Goal: Task Accomplishment & Management: Use online tool/utility

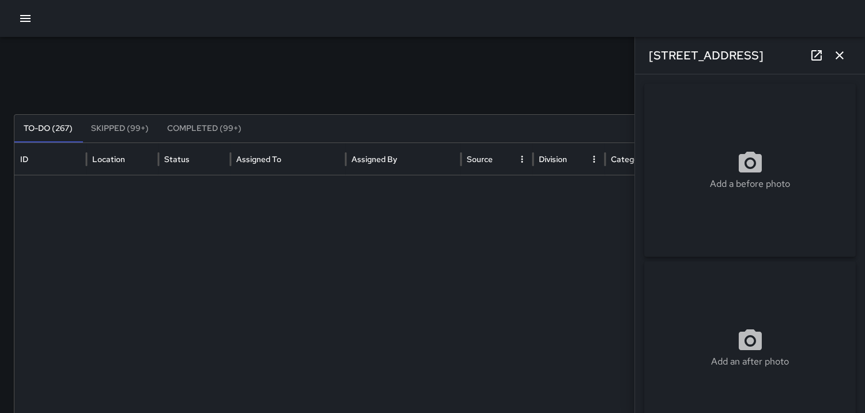
scroll to position [973, 0]
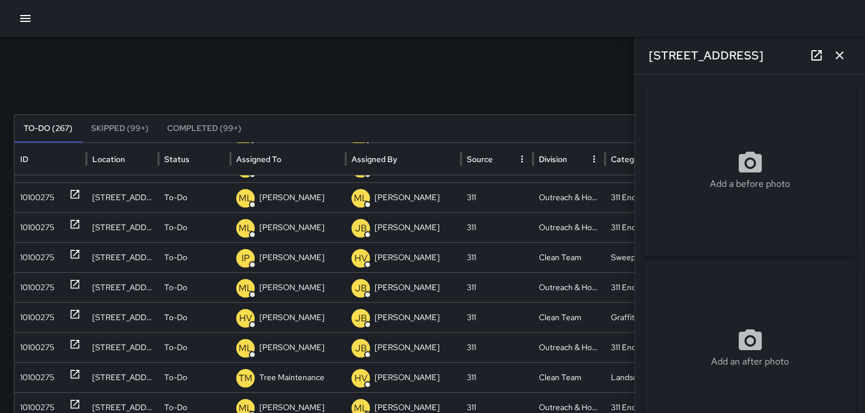
click at [834, 60] on icon "button" at bounding box center [840, 55] width 14 height 14
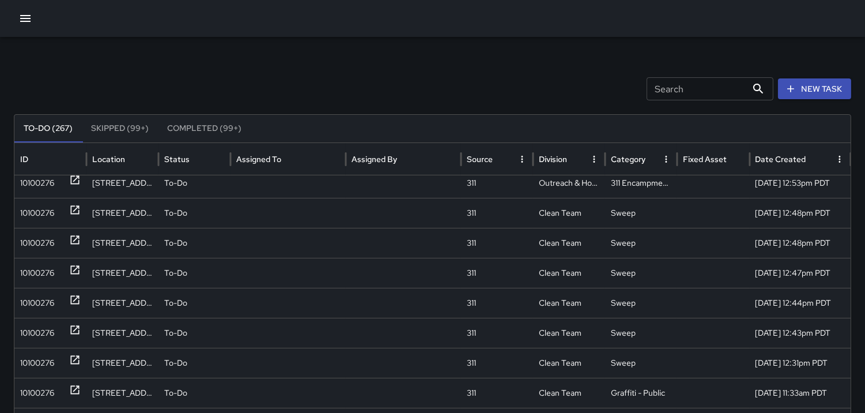
scroll to position [0, 0]
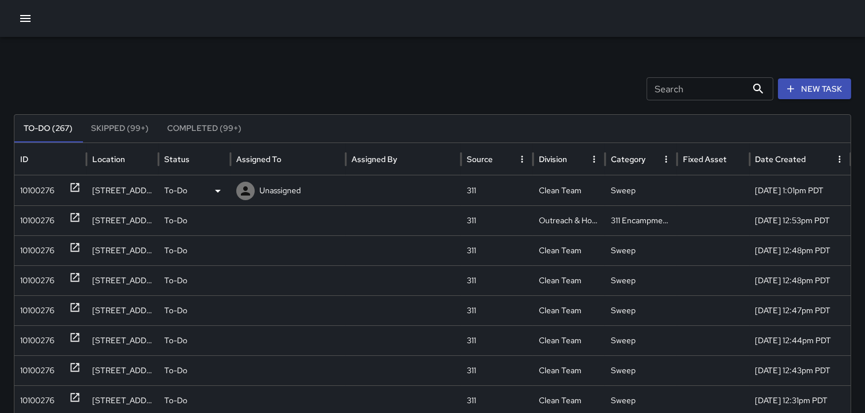
click at [45, 183] on div "10100276" at bounding box center [37, 190] width 34 height 29
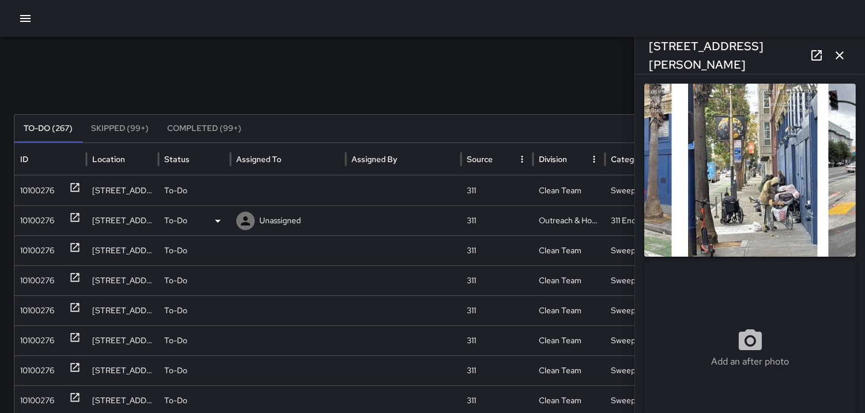
click at [52, 221] on div "10100276" at bounding box center [37, 220] width 34 height 29
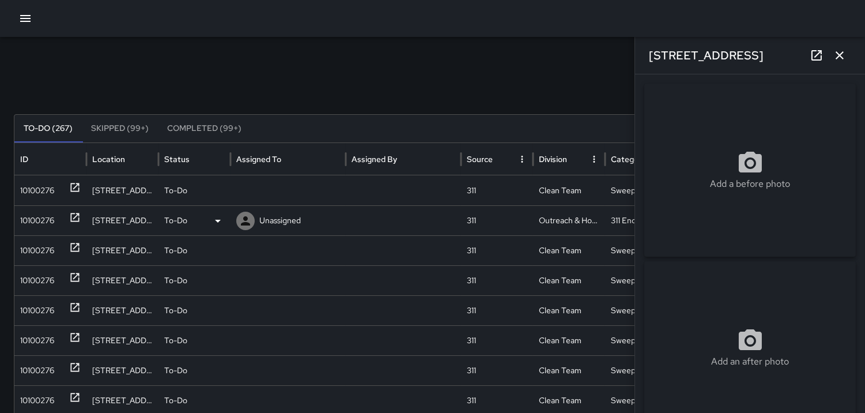
type input "**********"
click at [35, 250] on div "10100276" at bounding box center [37, 250] width 34 height 29
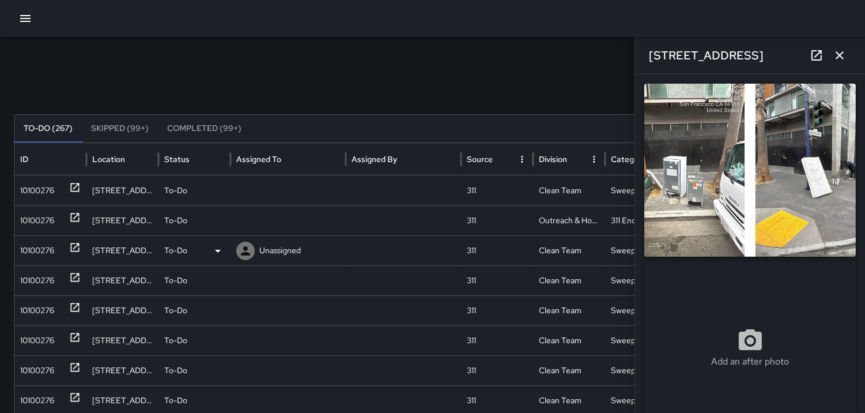
type input "**********"
click at [36, 269] on div "10100276" at bounding box center [37, 280] width 34 height 29
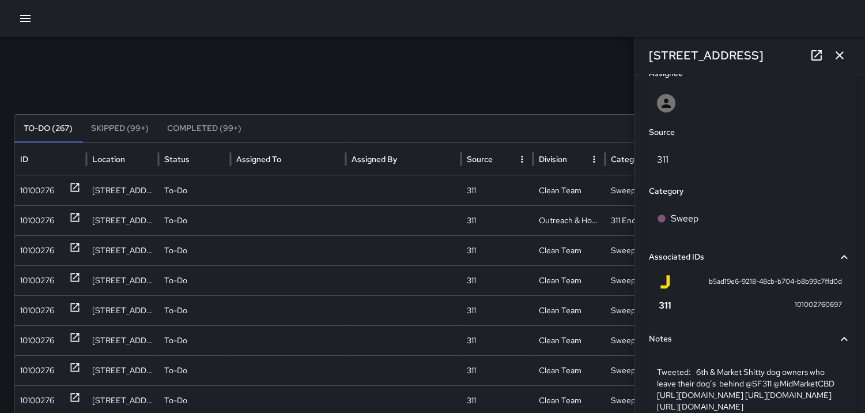
scroll to position [738, 0]
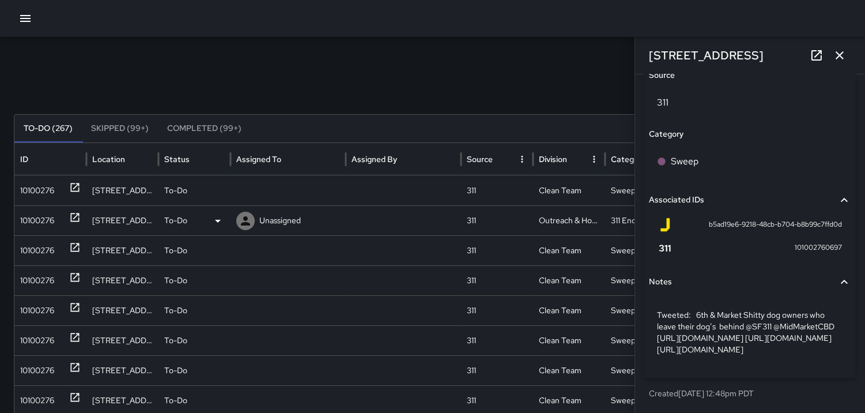
click at [33, 223] on div "10100276" at bounding box center [37, 220] width 34 height 29
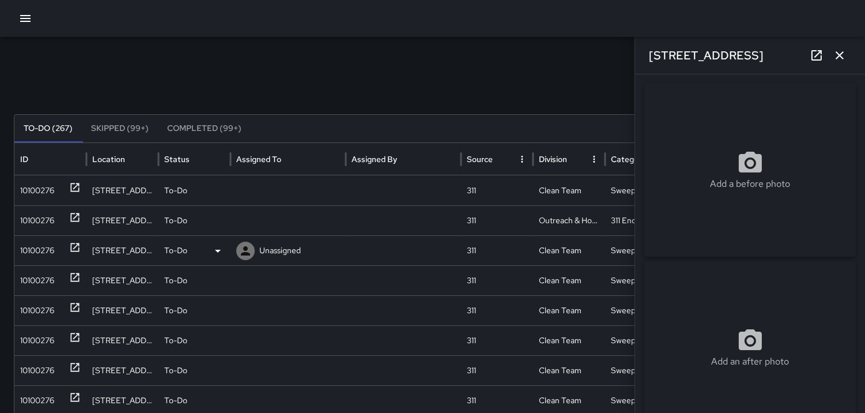
click at [38, 246] on div "10100276" at bounding box center [37, 250] width 34 height 29
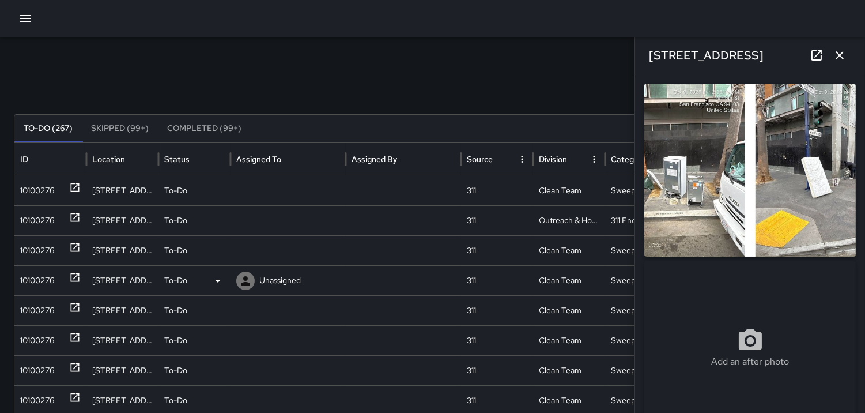
type input "**********"
click at [44, 274] on div "10100276" at bounding box center [37, 280] width 34 height 29
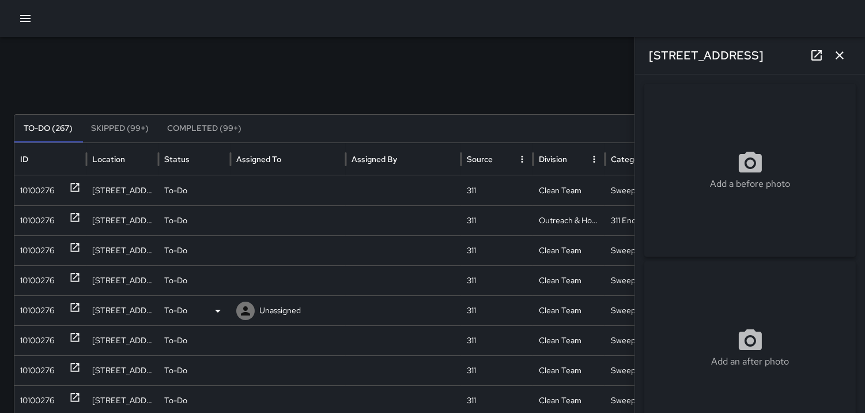
click at [43, 302] on div "10100276" at bounding box center [37, 310] width 34 height 29
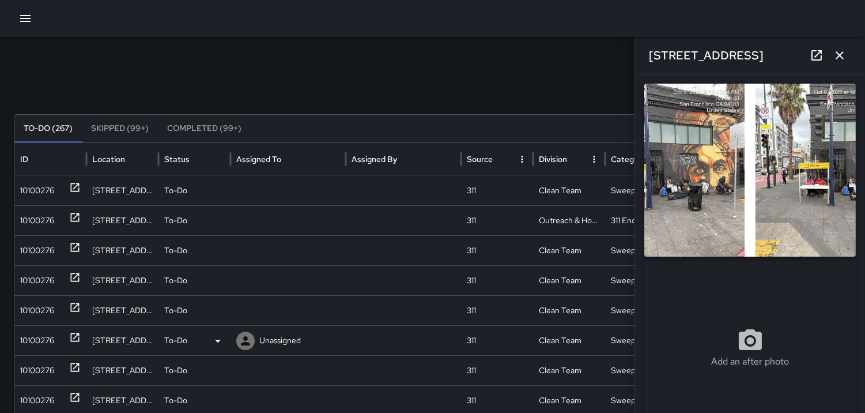
click at [47, 327] on div "10100276" at bounding box center [37, 340] width 34 height 29
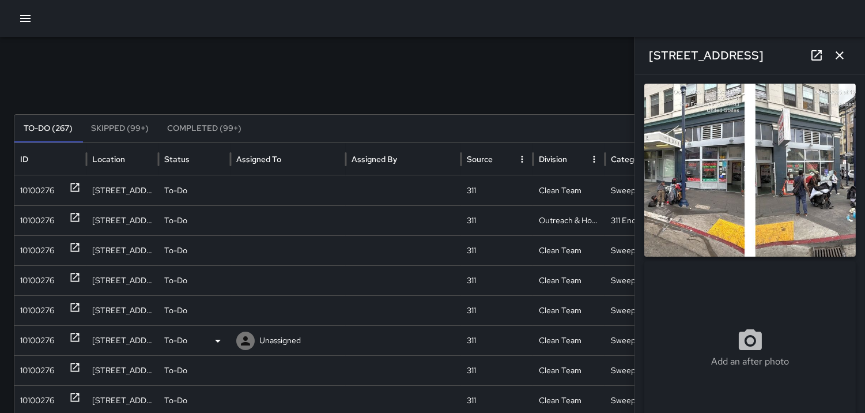
type input "**********"
click at [48, 370] on div "10100276" at bounding box center [37, 370] width 34 height 29
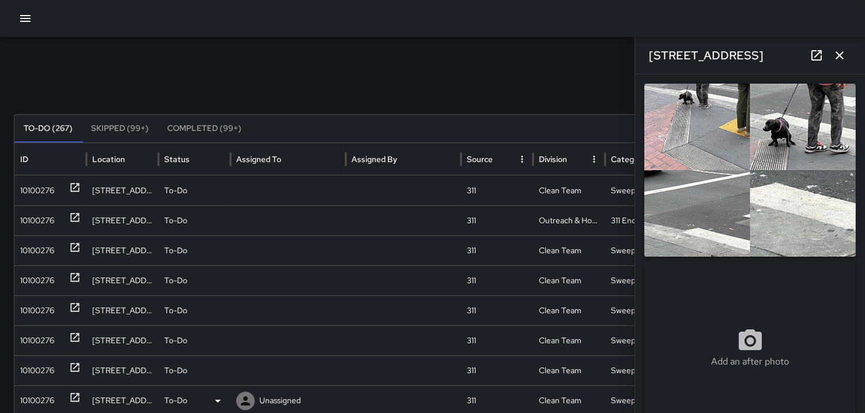
click at [25, 411] on div "10100276" at bounding box center [37, 400] width 34 height 29
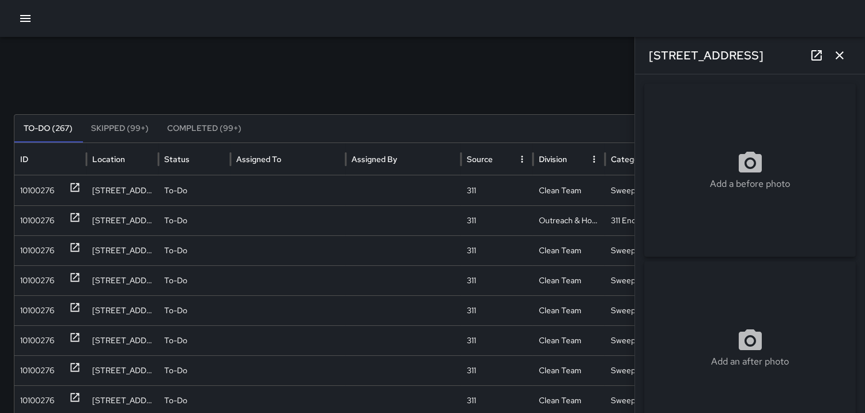
drag, startPoint x: 843, startPoint y: 50, endPoint x: 844, endPoint y: 56, distance: 6.9
click at [843, 50] on icon "button" at bounding box center [840, 55] width 14 height 14
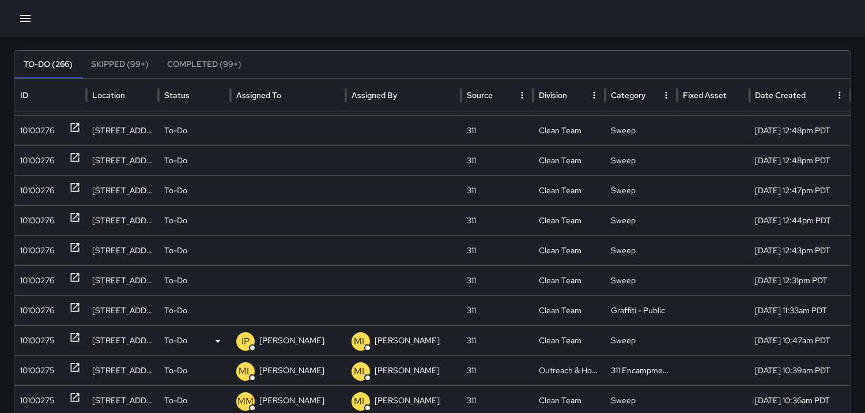
scroll to position [64, 0]
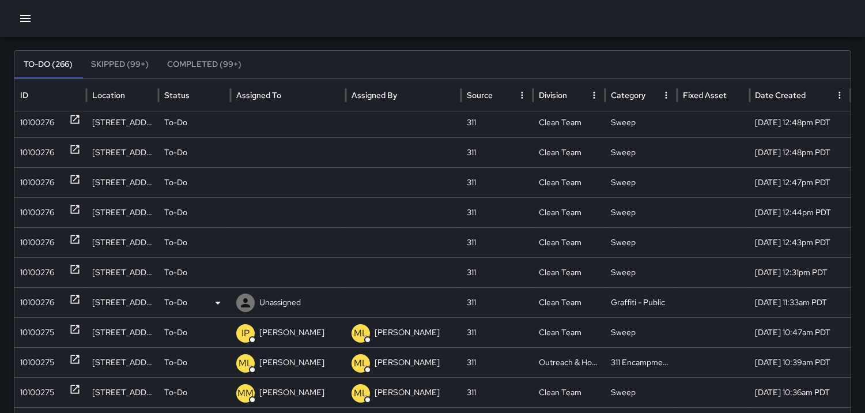
click at [20, 289] on div "10100276" at bounding box center [37, 302] width 34 height 29
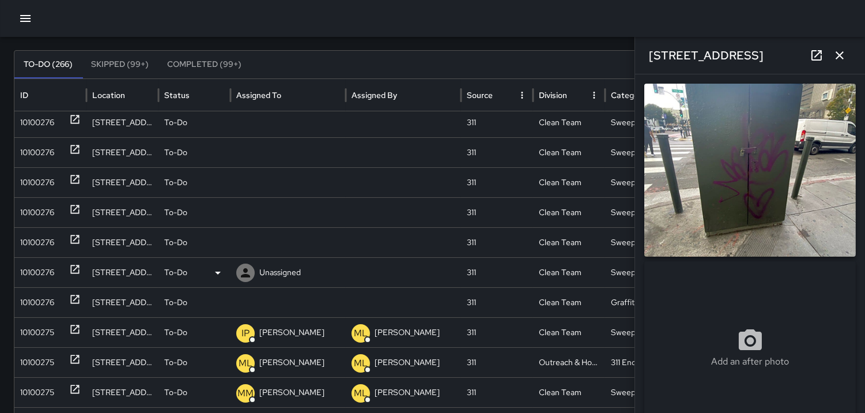
click at [36, 274] on div "10100276" at bounding box center [37, 272] width 34 height 29
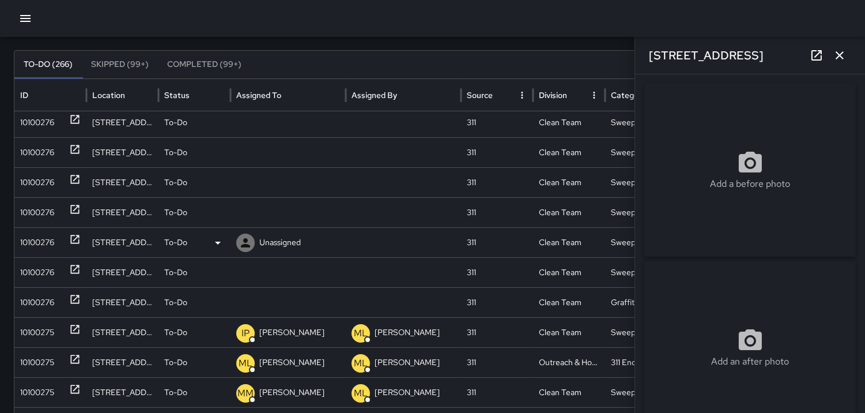
click at [46, 236] on div "10100276" at bounding box center [37, 242] width 34 height 29
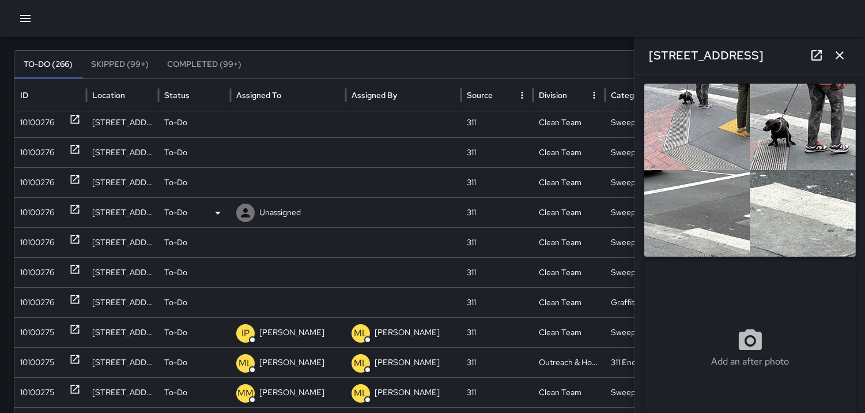
click at [46, 206] on div "10100276" at bounding box center [37, 212] width 34 height 29
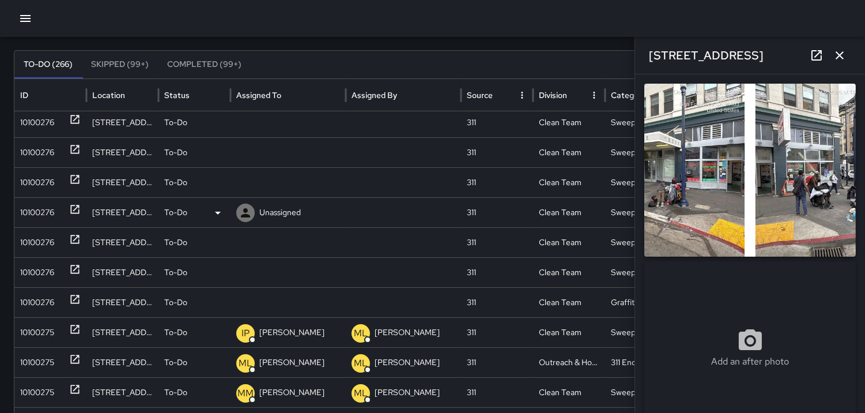
type input "**********"
click at [47, 185] on div "10100276" at bounding box center [37, 182] width 34 height 29
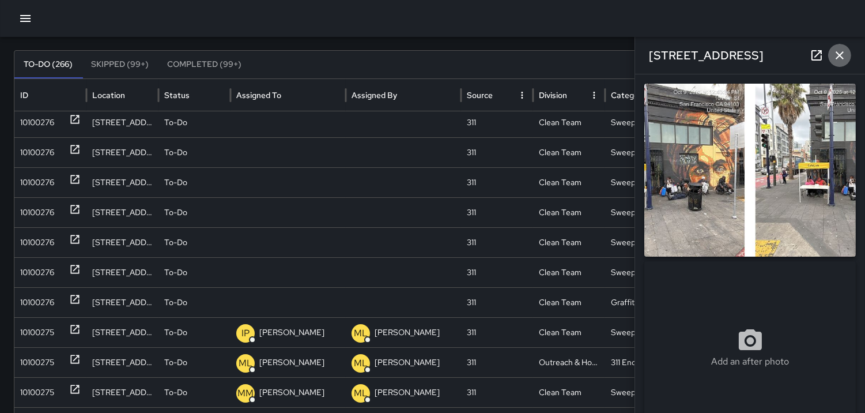
click at [843, 56] on icon "button" at bounding box center [840, 55] width 14 height 14
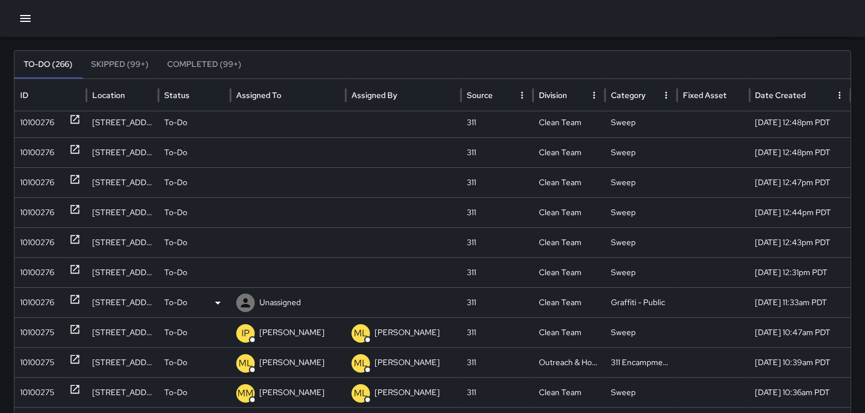
click at [17, 292] on div "10100276" at bounding box center [50, 302] width 72 height 30
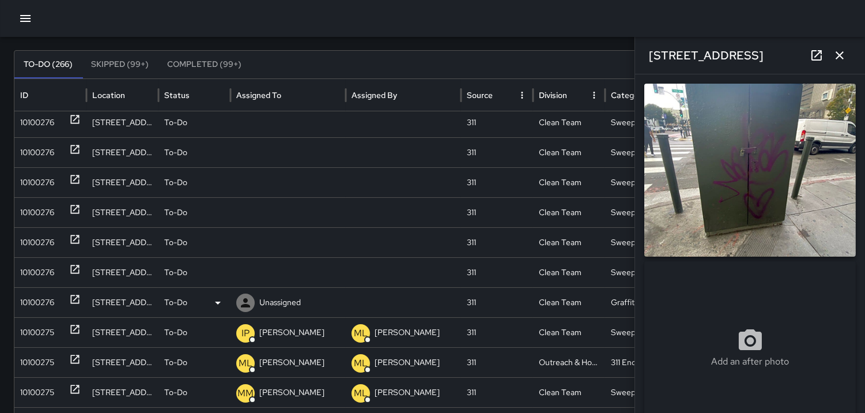
type input "**********"
click at [242, 300] on icon at bounding box center [246, 303] width 14 height 14
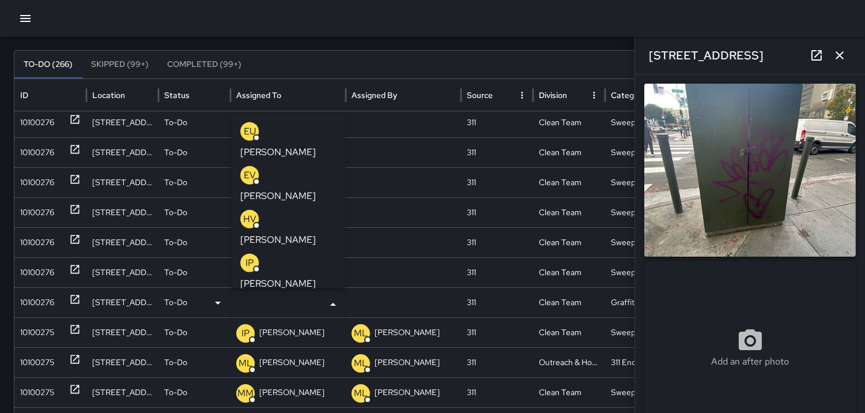
click at [381, 9] on div at bounding box center [432, 18] width 865 height 37
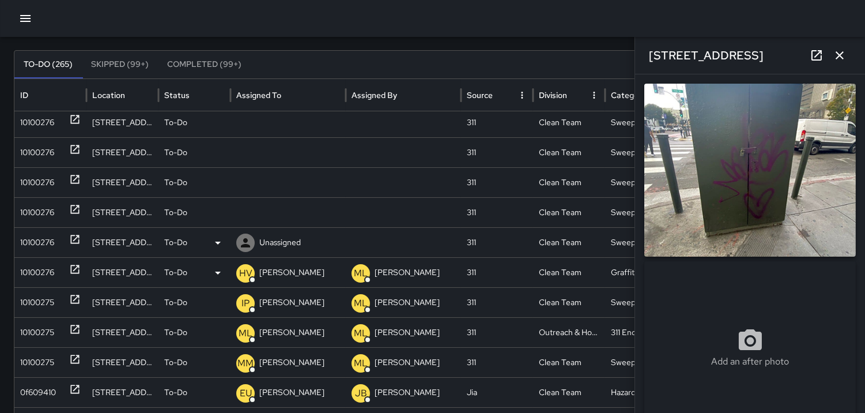
click at [37, 237] on div "10100276" at bounding box center [37, 242] width 34 height 29
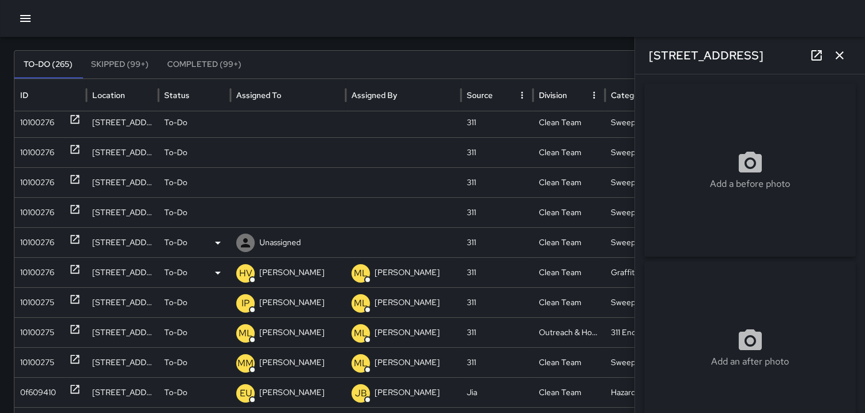
type input "**********"
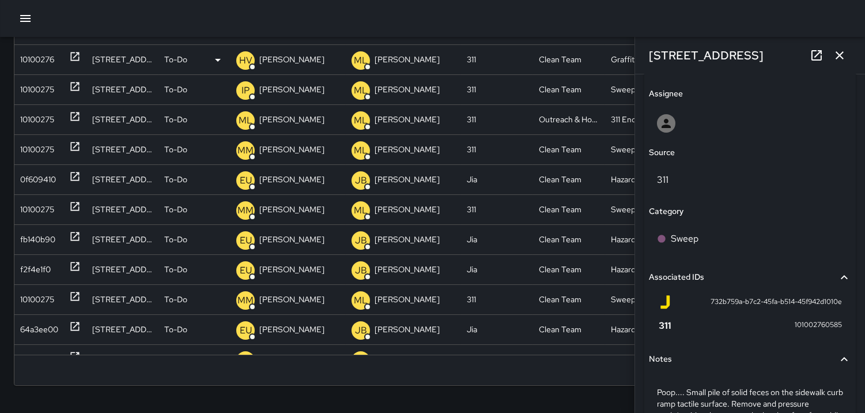
scroll to position [627, 0]
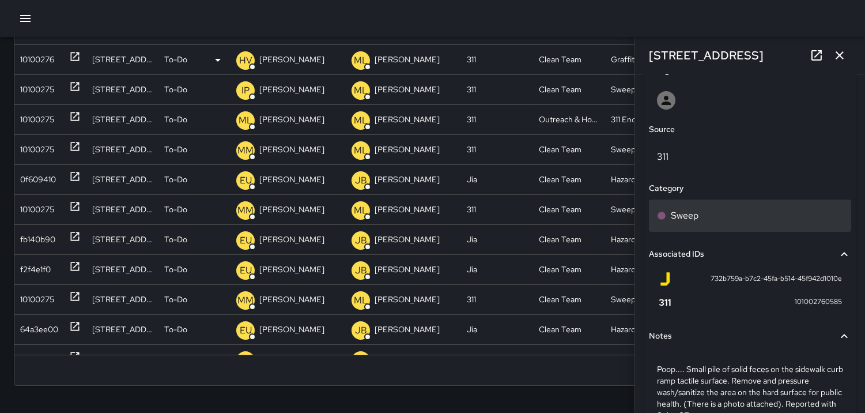
click at [664, 213] on icon at bounding box center [661, 215] width 7 height 7
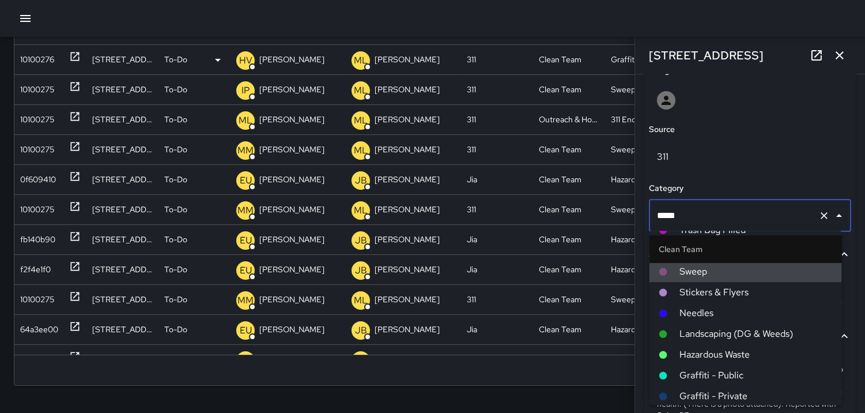
scroll to position [64, 0]
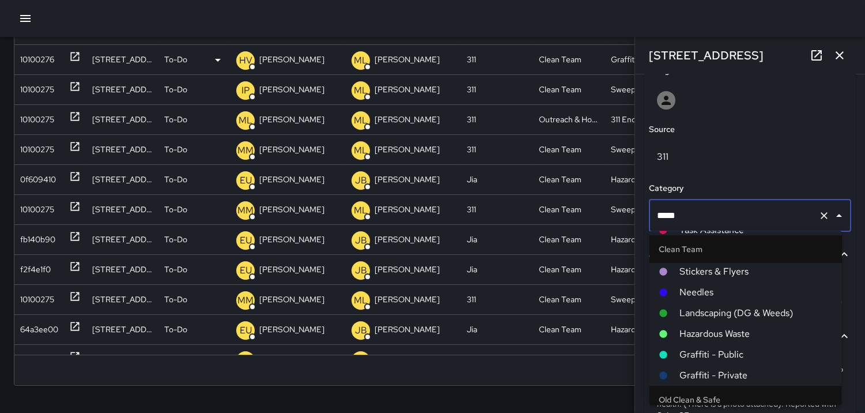
click at [707, 332] on span "Hazardous Waste" at bounding box center [756, 334] width 153 height 14
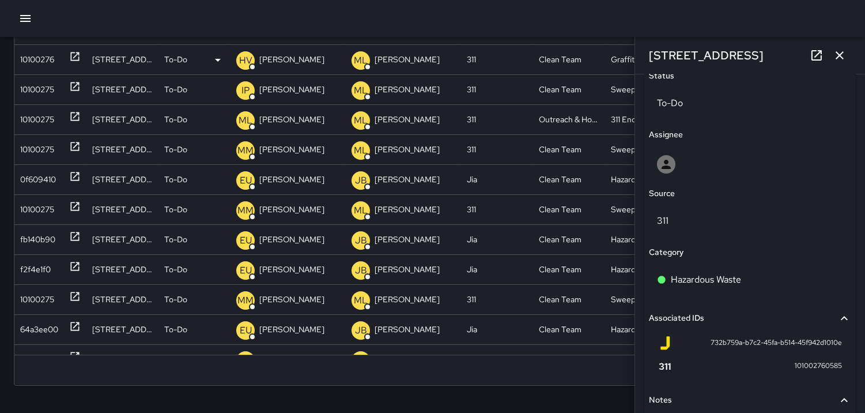
scroll to position [499, 0]
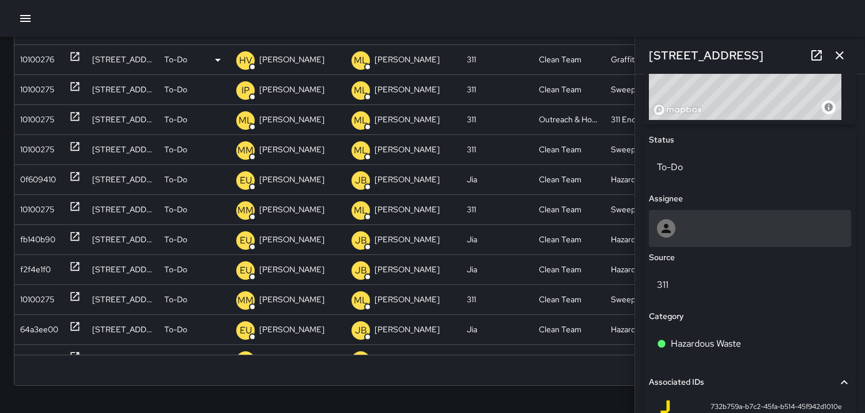
click at [665, 229] on icon at bounding box center [666, 228] width 9 height 9
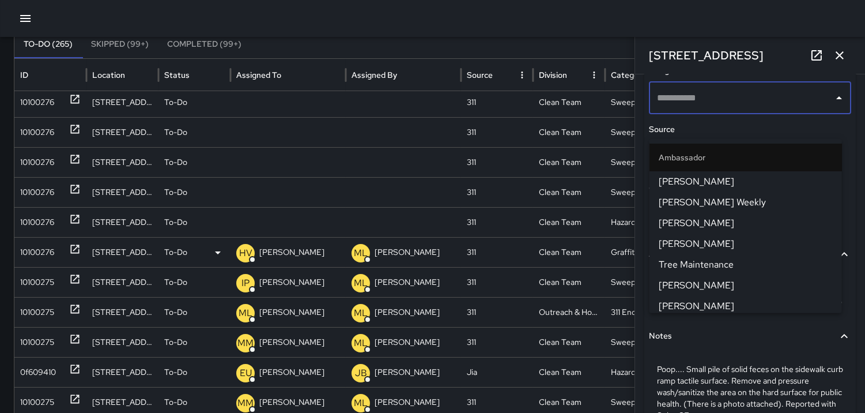
scroll to position [563, 0]
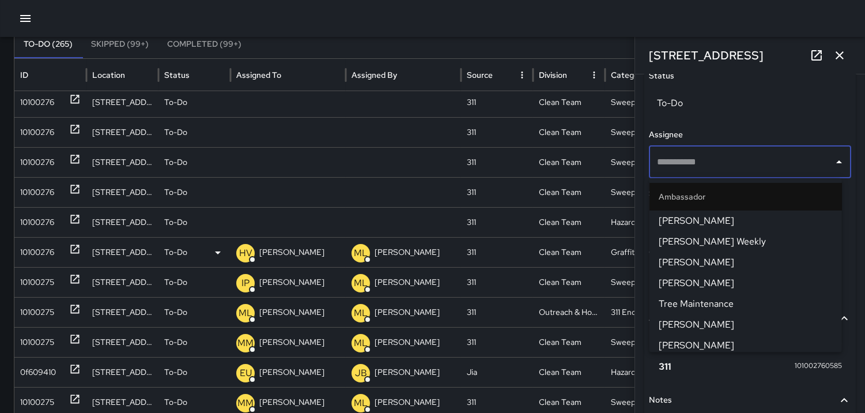
click at [664, 162] on input "text" at bounding box center [741, 162] width 175 height 22
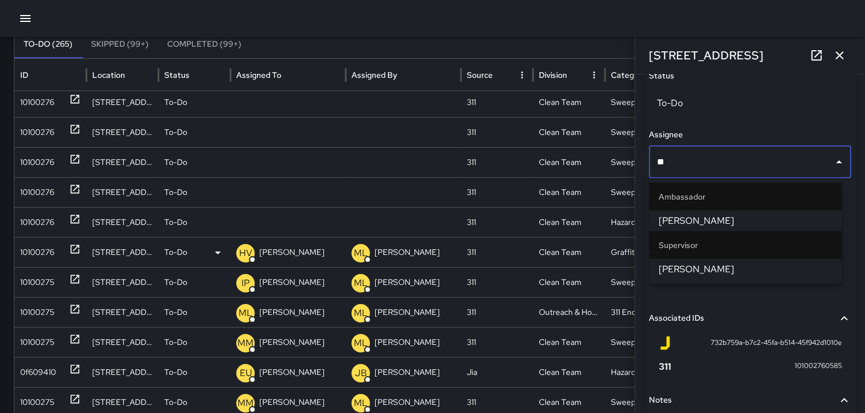
type input "***"
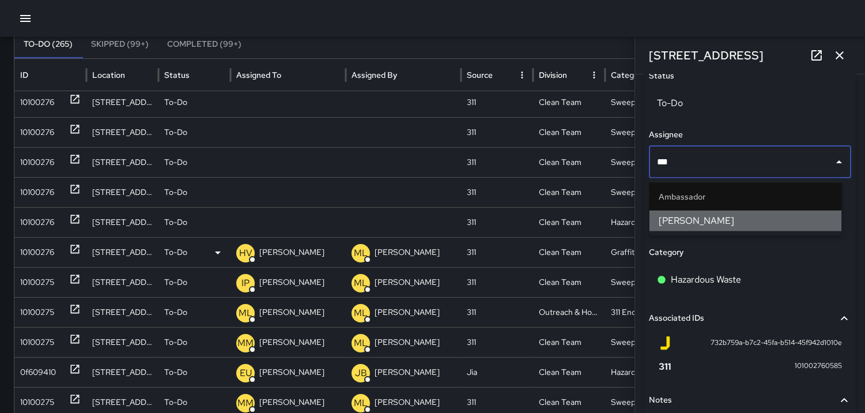
click at [687, 216] on span "[PERSON_NAME]" at bounding box center [746, 221] width 174 height 14
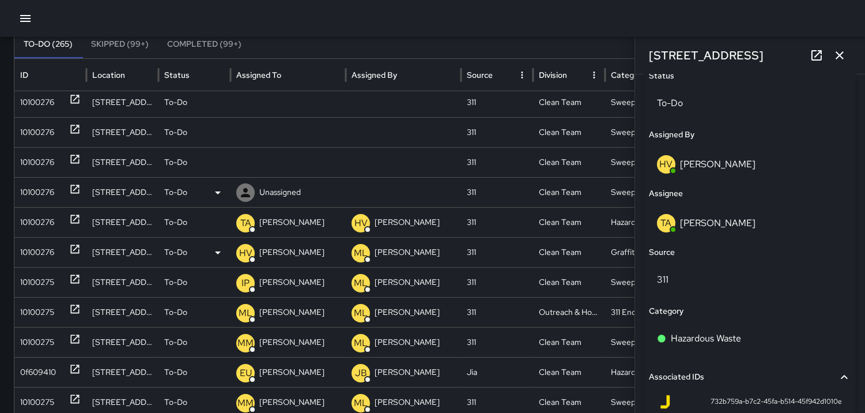
click at [31, 193] on div "10100276" at bounding box center [37, 192] width 34 height 29
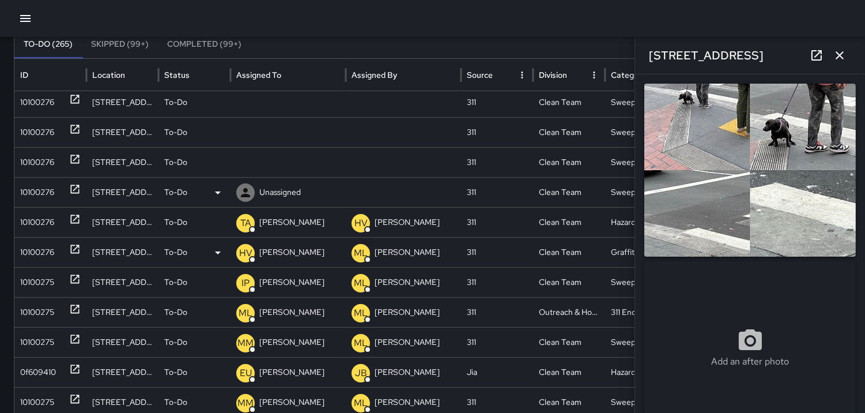
type input "**********"
click at [251, 191] on icon at bounding box center [246, 193] width 14 height 14
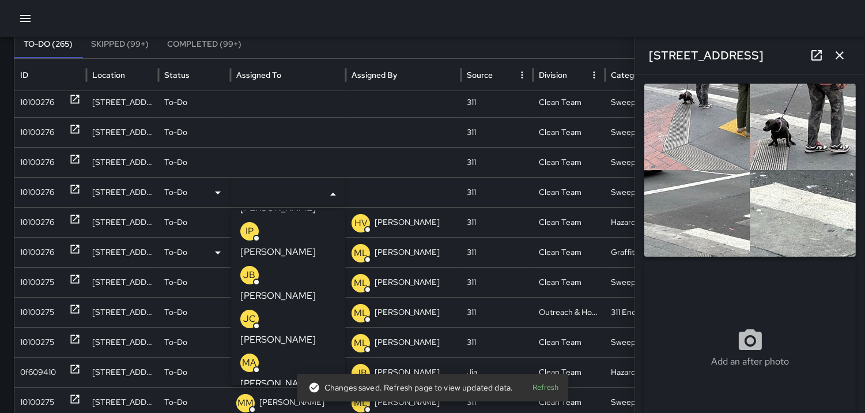
scroll to position [192, 0]
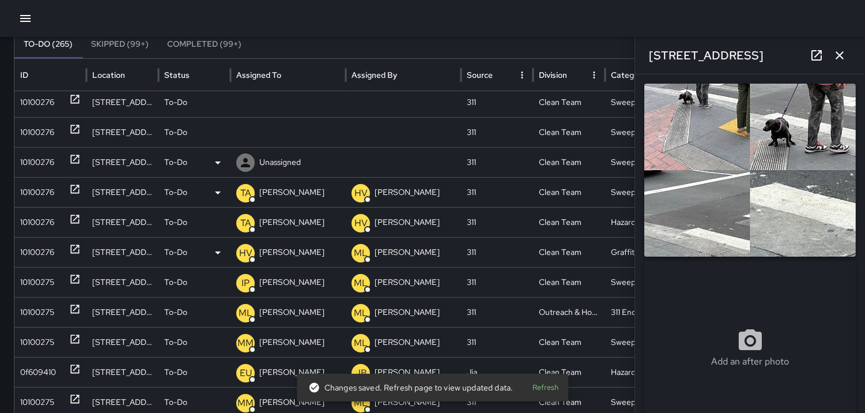
click at [44, 159] on div "10100276" at bounding box center [37, 162] width 34 height 29
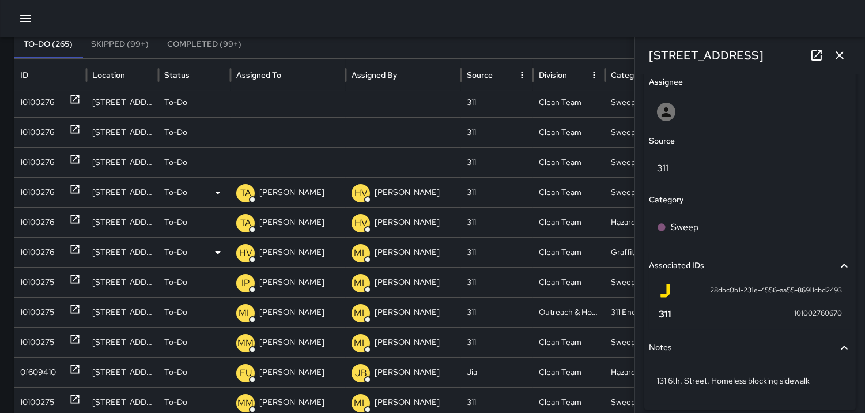
scroll to position [646, 0]
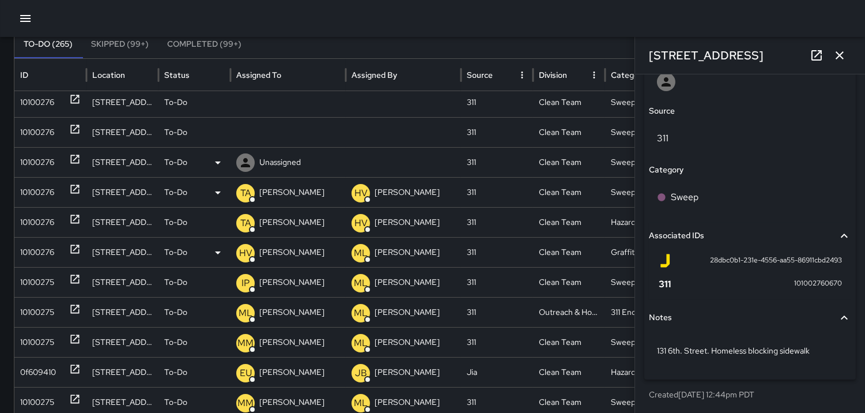
click at [248, 161] on icon at bounding box center [246, 163] width 14 height 14
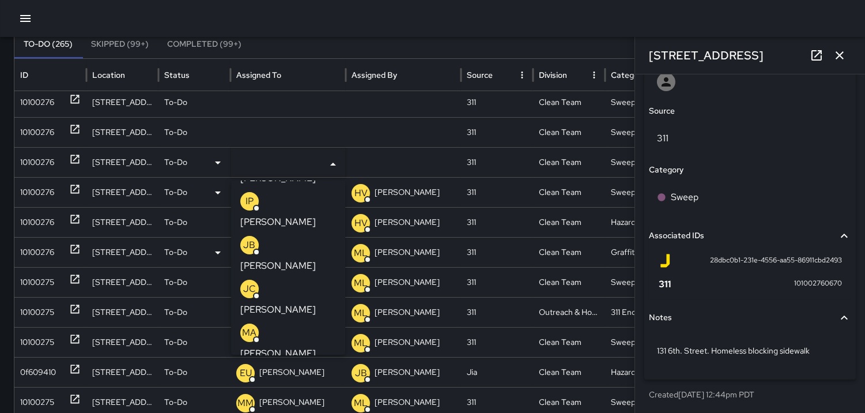
scroll to position [192, 0]
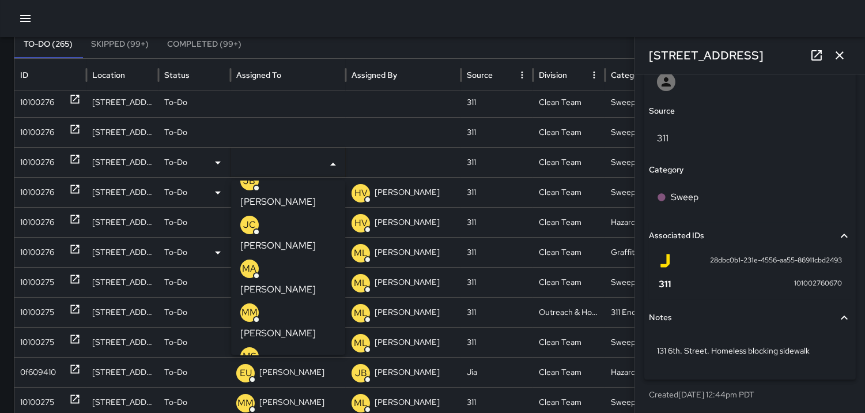
click at [251, 393] on p "ML" at bounding box center [250, 400] width 14 height 14
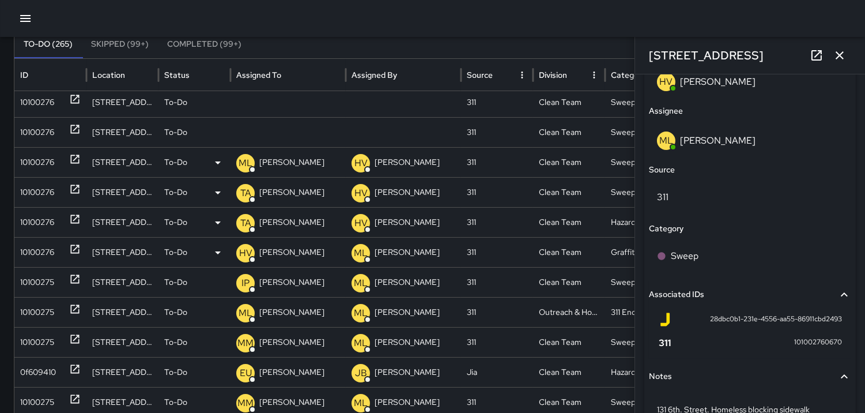
scroll to position [705, 0]
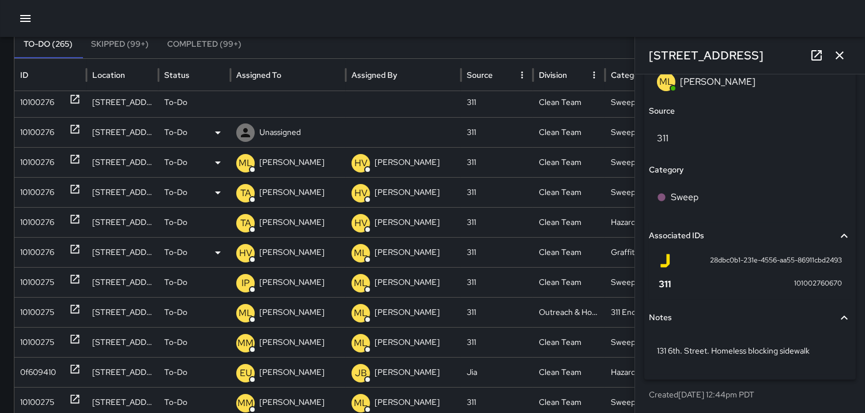
click at [46, 127] on div "10100276" at bounding box center [37, 132] width 34 height 29
click at [245, 128] on icon at bounding box center [245, 132] width 9 height 9
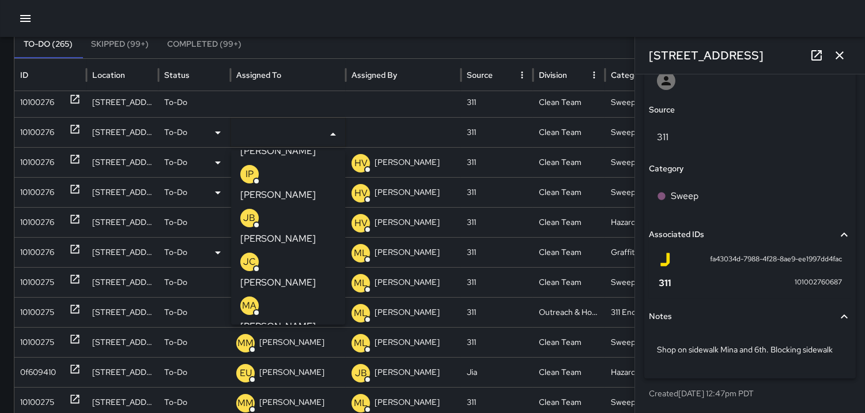
scroll to position [128, 0]
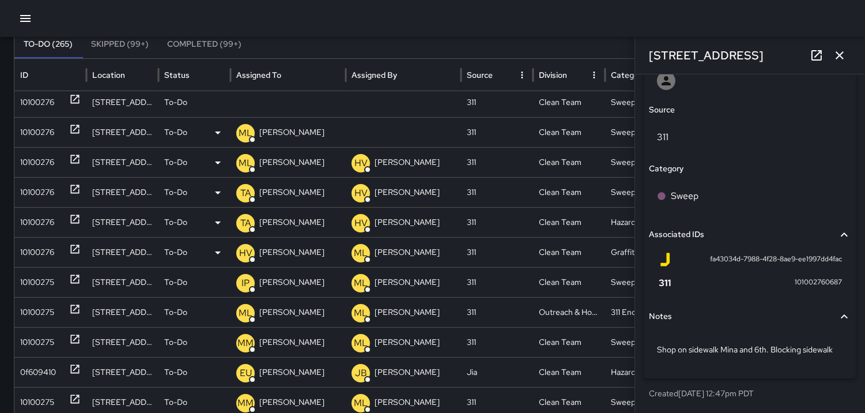
scroll to position [716, 0]
click at [33, 96] on div "10100276" at bounding box center [37, 102] width 34 height 29
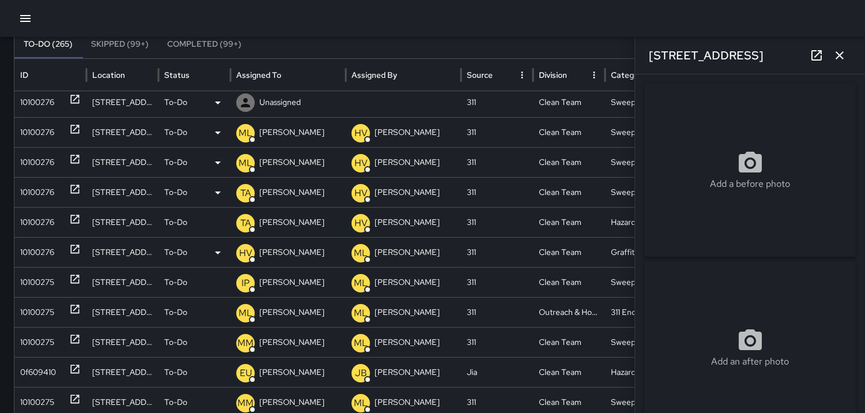
type input "**********"
click at [248, 101] on icon at bounding box center [246, 103] width 14 height 14
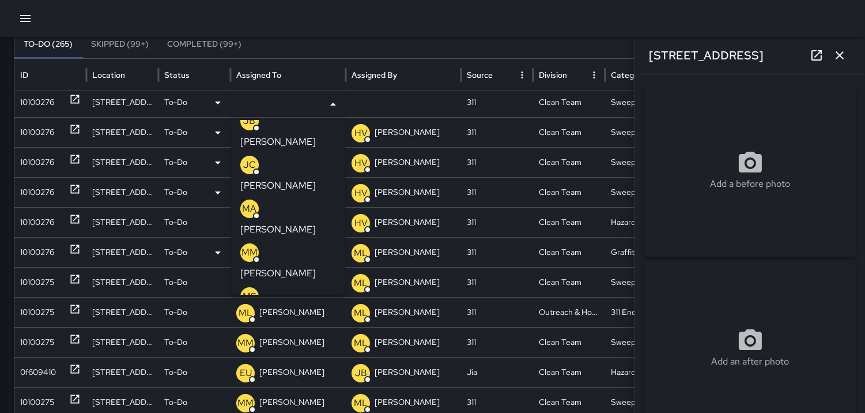
scroll to position [256, 0]
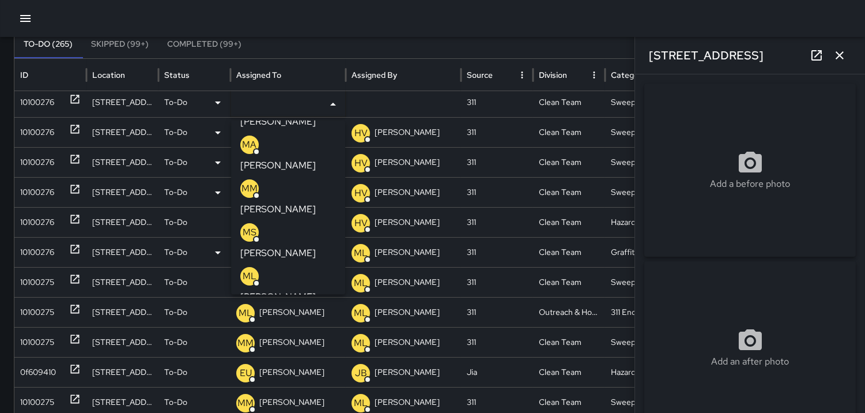
click at [253, 357] on p "TA" at bounding box center [249, 364] width 11 height 14
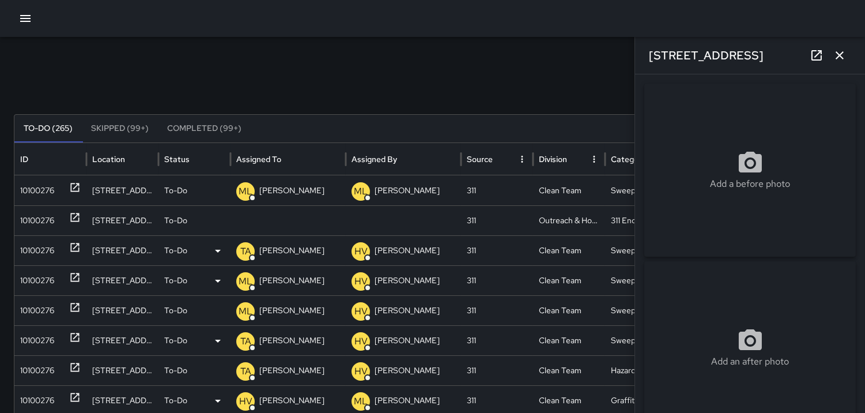
scroll to position [0, 0]
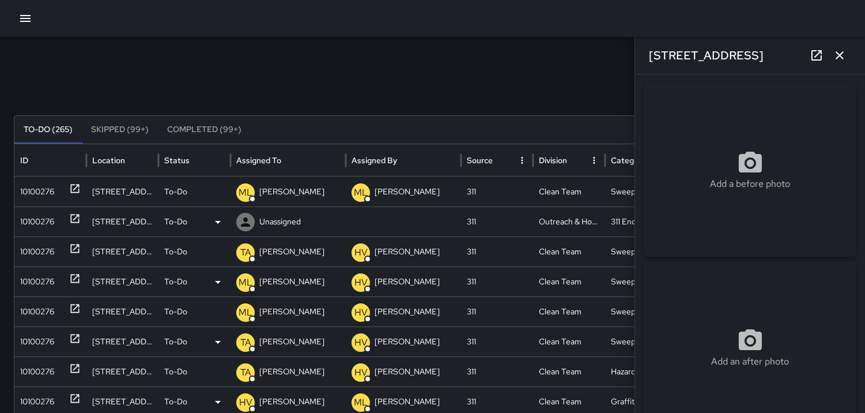
click at [29, 220] on div "10100276" at bounding box center [37, 221] width 34 height 29
click at [240, 220] on icon at bounding box center [246, 222] width 14 height 14
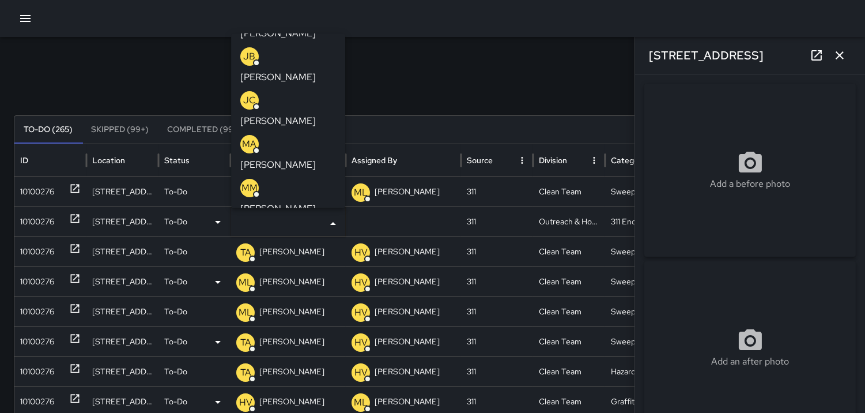
scroll to position [192, 0]
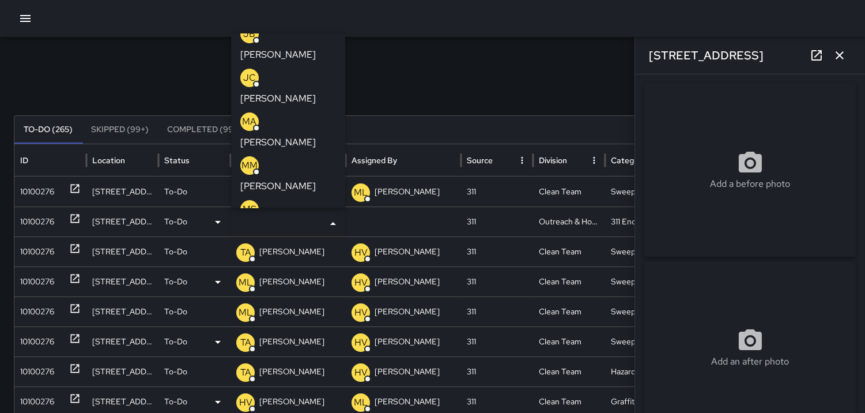
click at [250, 246] on p "ML" at bounding box center [250, 253] width 14 height 14
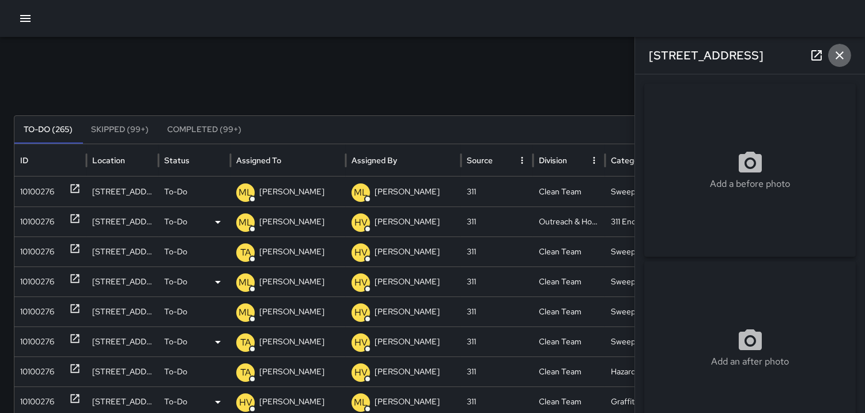
click at [835, 58] on icon "button" at bounding box center [840, 55] width 14 height 14
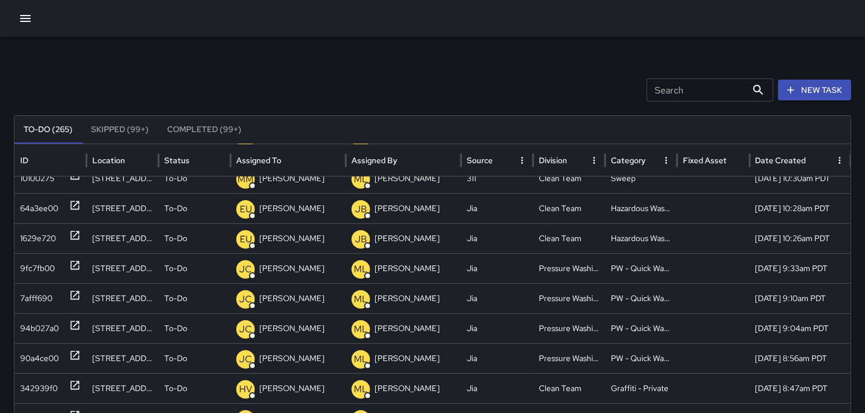
scroll to position [0, 0]
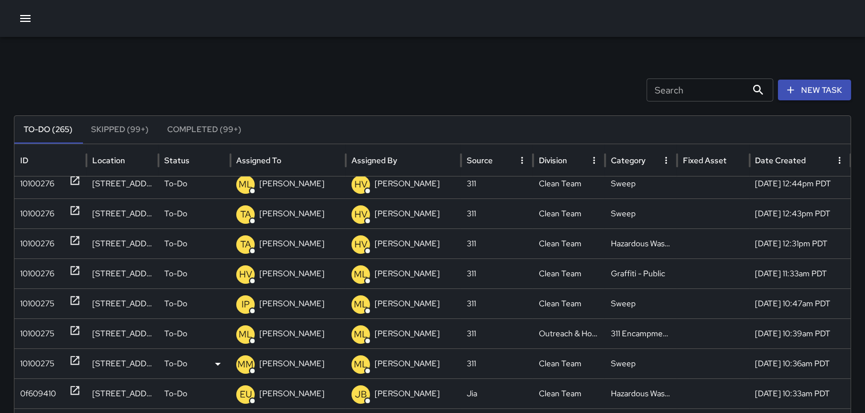
click at [243, 361] on p "MM" at bounding box center [246, 364] width 16 height 14
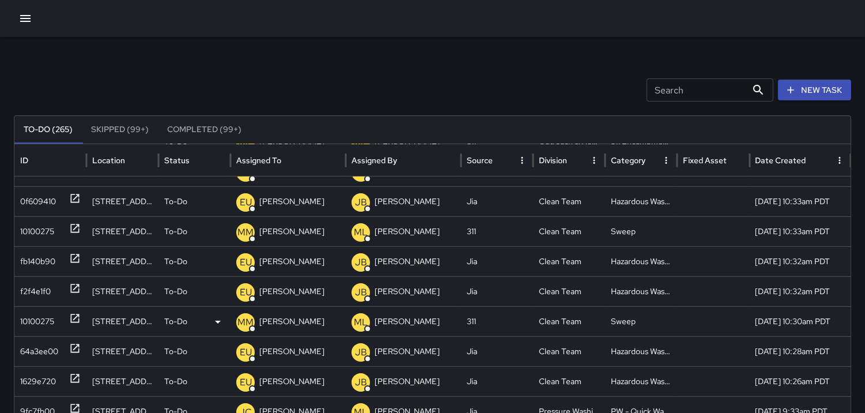
click at [245, 325] on p "MM" at bounding box center [246, 322] width 16 height 14
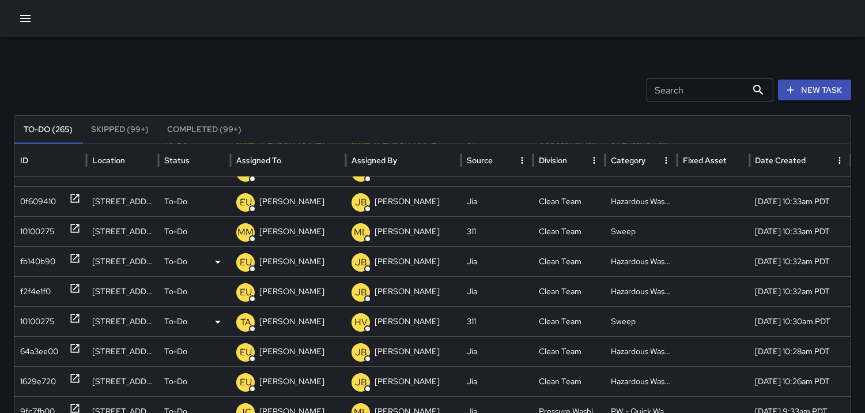
click at [36, 261] on div "fb140b90" at bounding box center [37, 261] width 35 height 29
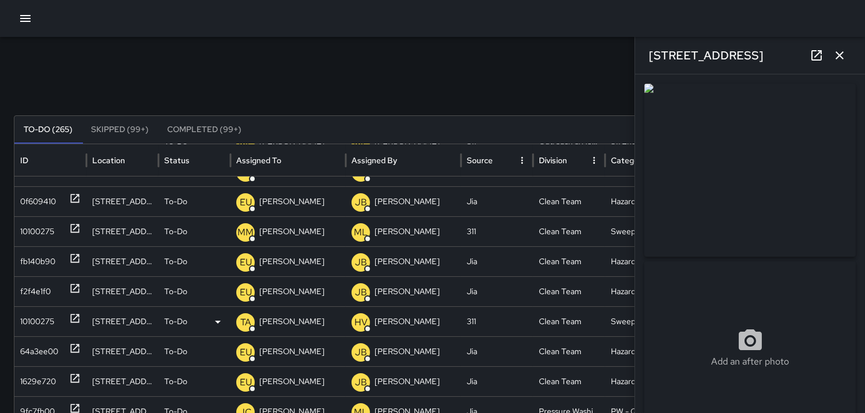
click at [837, 59] on icon "button" at bounding box center [840, 55] width 8 height 8
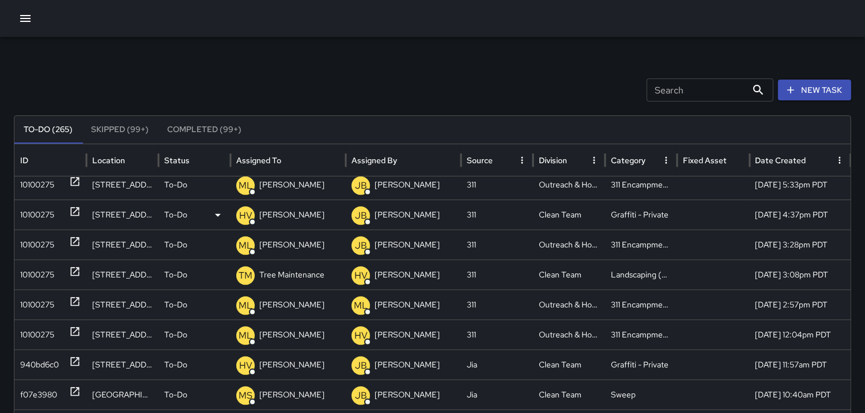
scroll to position [1077, 0]
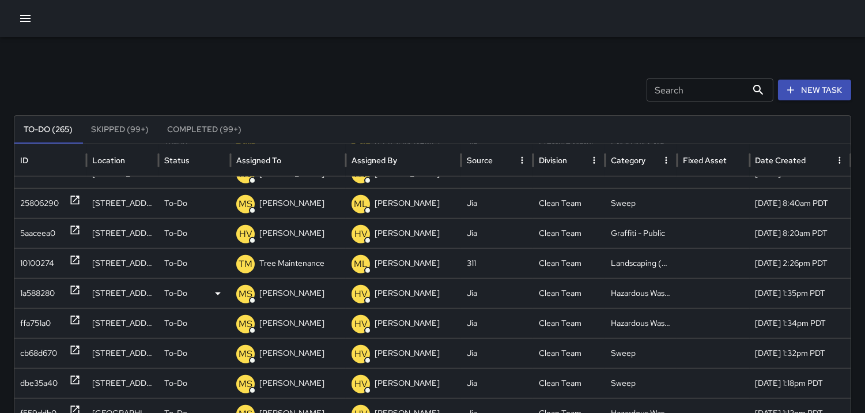
click at [248, 295] on p "MS" at bounding box center [246, 294] width 14 height 14
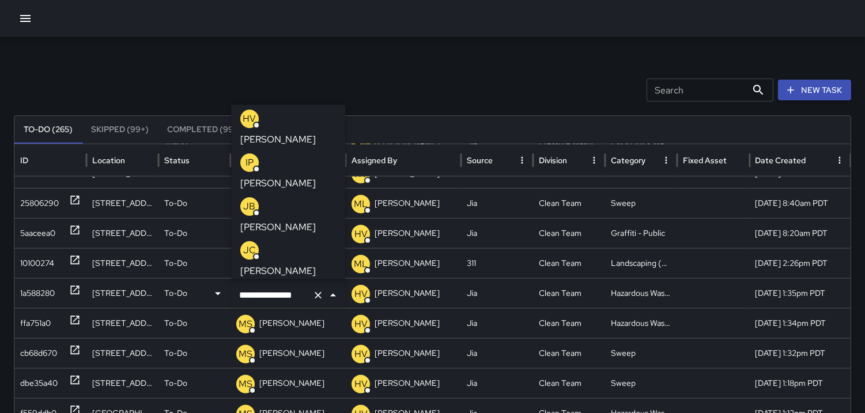
click at [250, 287] on p "MA" at bounding box center [250, 294] width 14 height 14
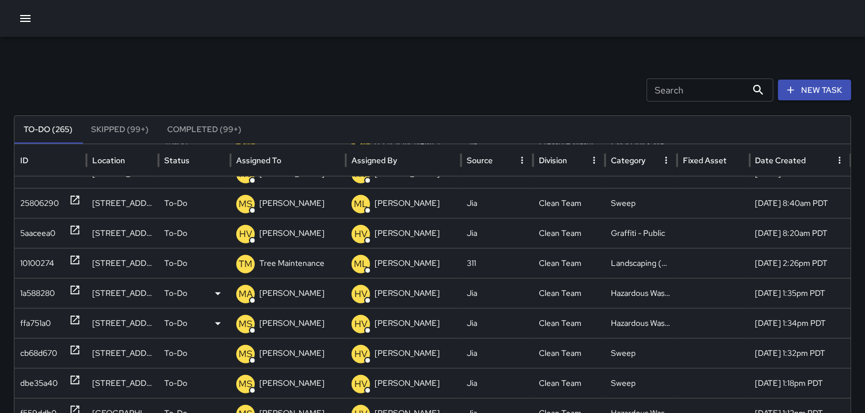
click at [244, 321] on p "MS" at bounding box center [246, 324] width 14 height 14
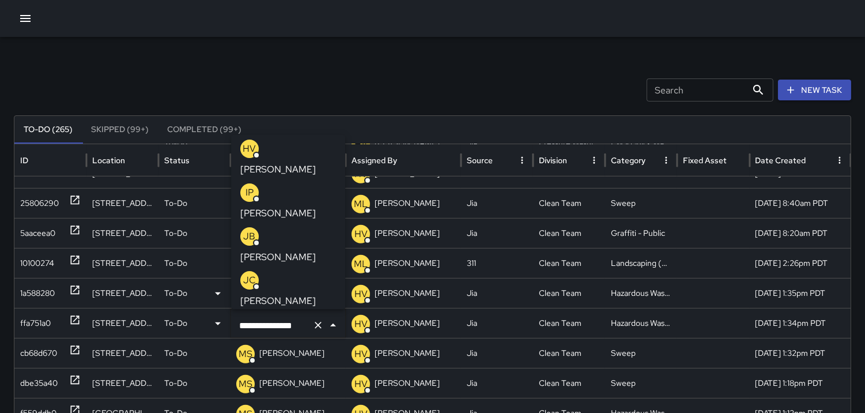
scroll to position [0, 6]
click at [255, 317] on p "MA" at bounding box center [250, 324] width 14 height 14
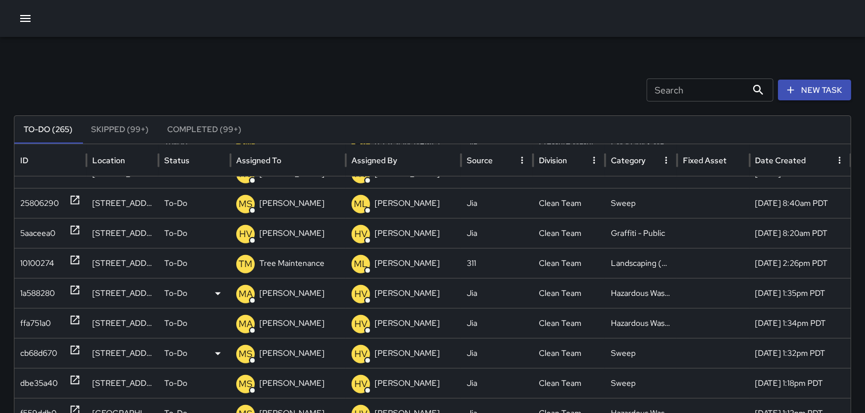
click at [245, 350] on p "MS" at bounding box center [246, 354] width 14 height 14
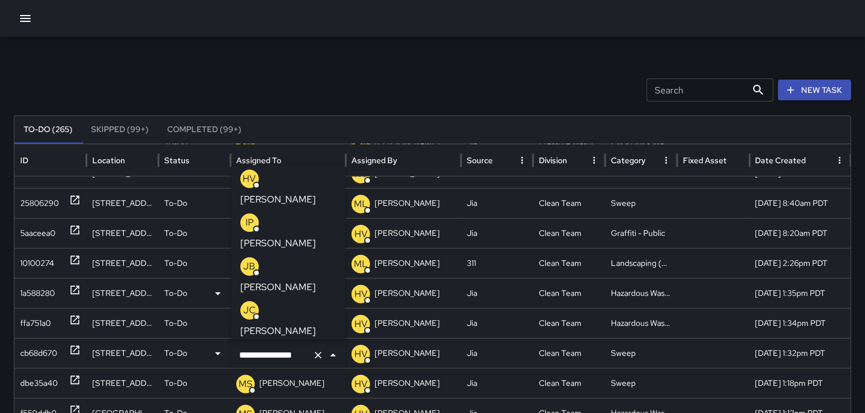
click at [249, 347] on p "MA" at bounding box center [250, 354] width 14 height 14
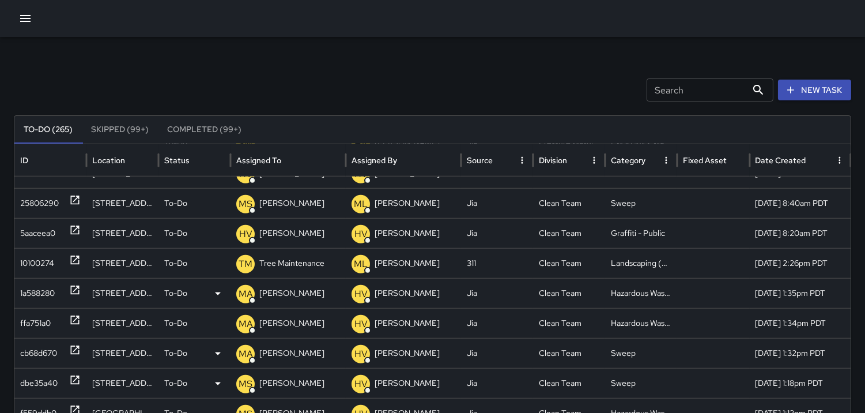
click at [246, 381] on p "MS" at bounding box center [246, 384] width 14 height 14
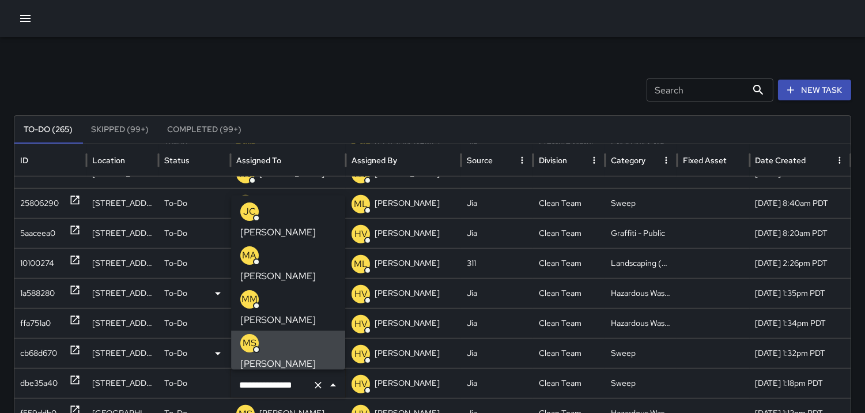
scroll to position [284, 0]
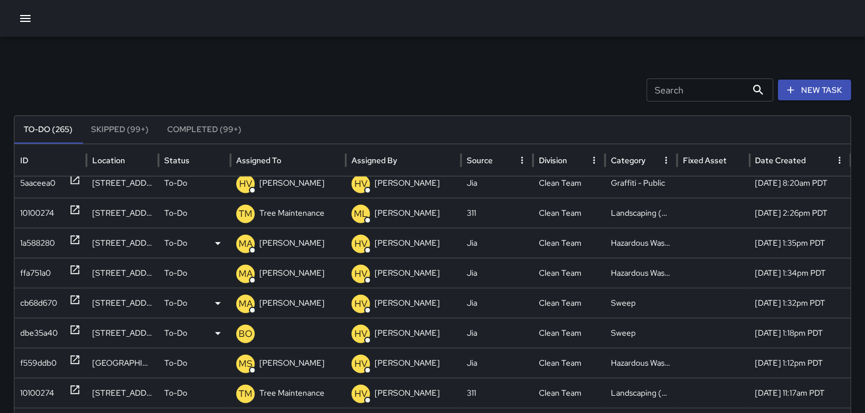
scroll to position [1477, 0]
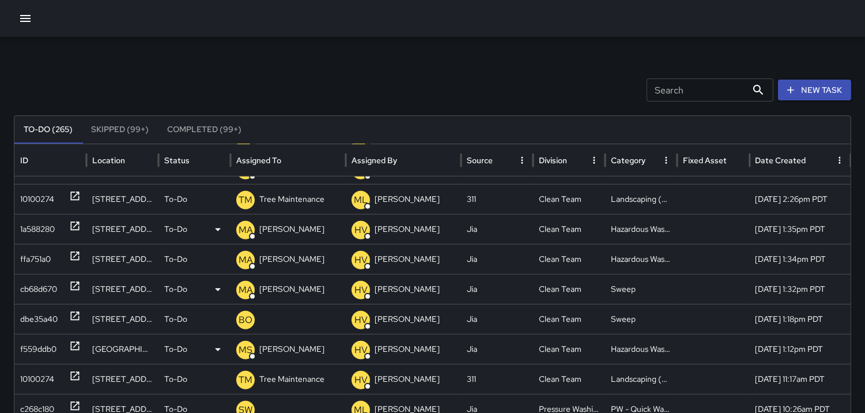
click at [41, 349] on div "f559ddb0" at bounding box center [38, 348] width 36 height 29
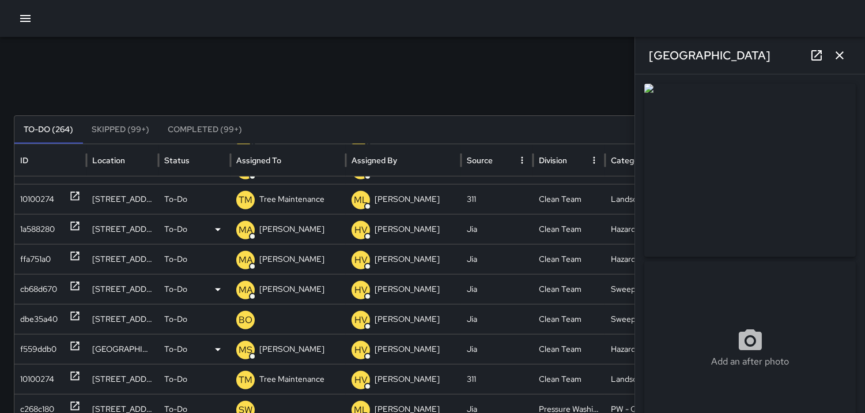
scroll to position [1449, 0]
click at [246, 352] on p "MS" at bounding box center [246, 350] width 14 height 14
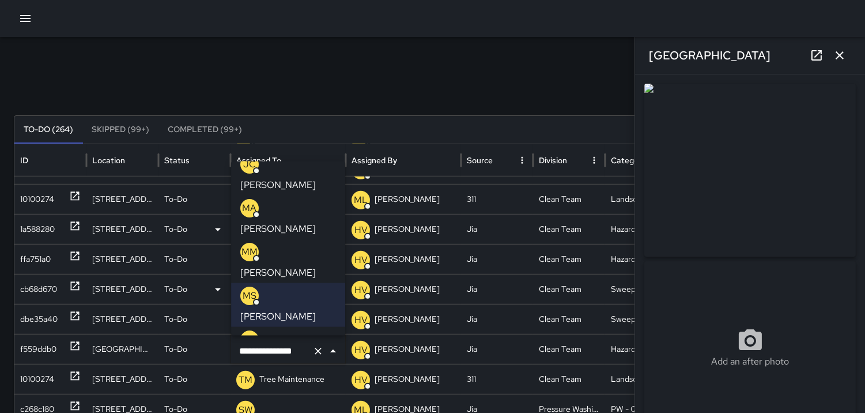
scroll to position [256, 0]
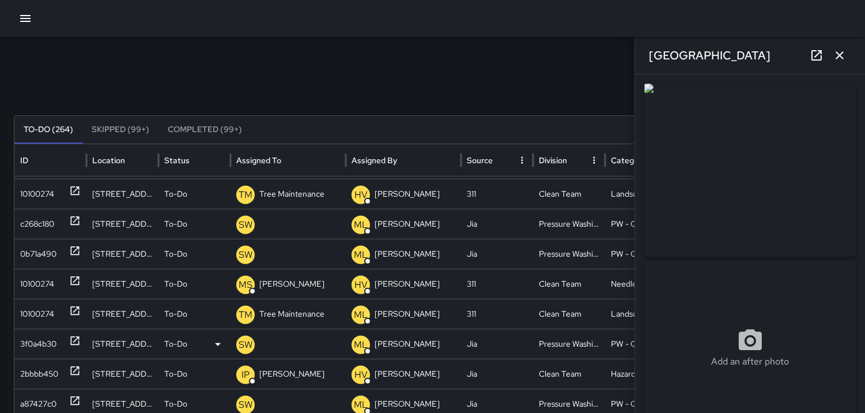
scroll to position [1743, 0]
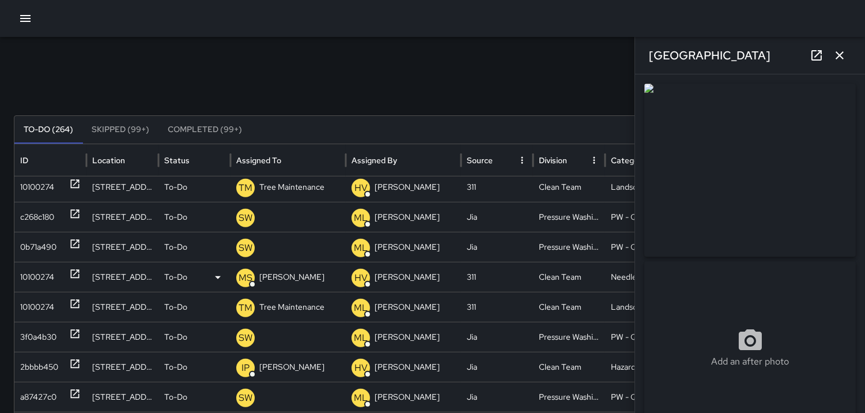
click at [32, 278] on div "10100274" at bounding box center [37, 276] width 34 height 29
type input "**********"
click at [240, 275] on p "MS" at bounding box center [246, 278] width 14 height 14
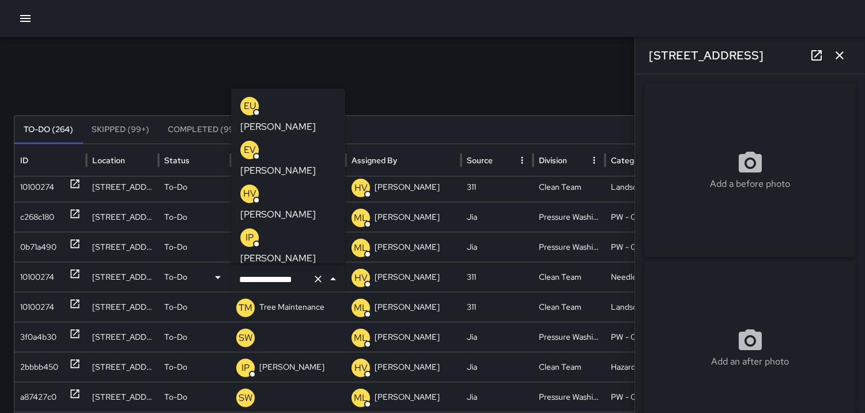
scroll to position [91, 0]
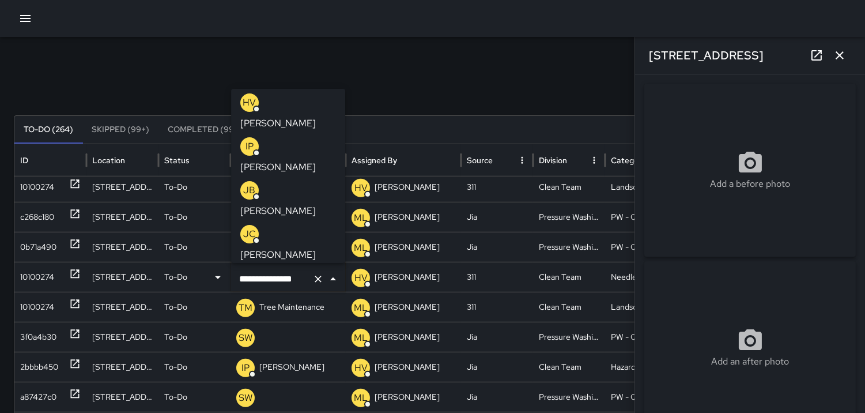
click at [252, 271] on p "MA" at bounding box center [250, 278] width 14 height 14
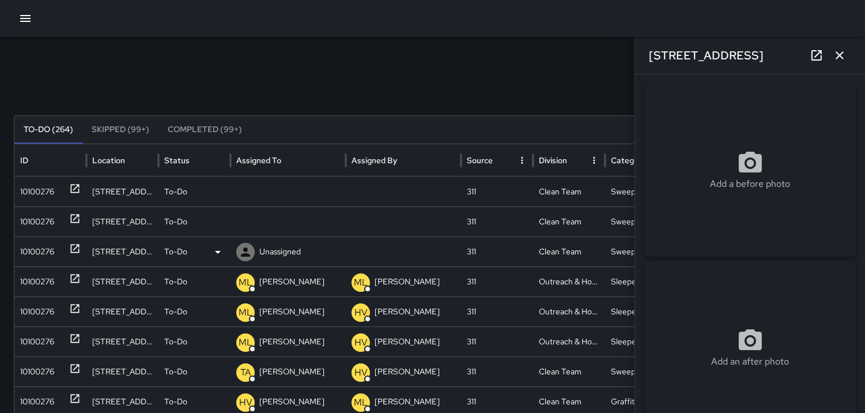
click at [52, 243] on div "10100276" at bounding box center [37, 251] width 34 height 29
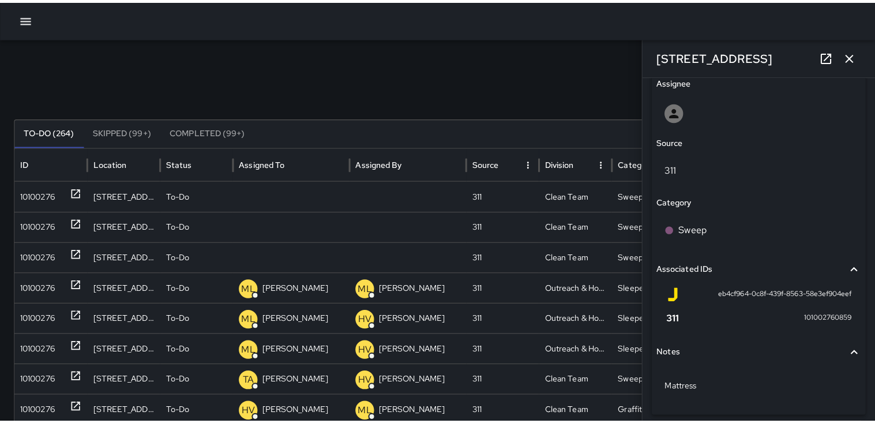
scroll to position [646, 0]
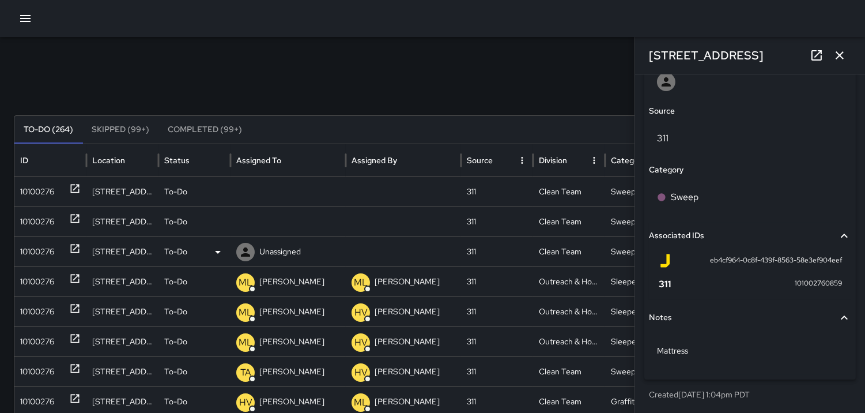
click at [217, 249] on icon at bounding box center [218, 252] width 14 height 14
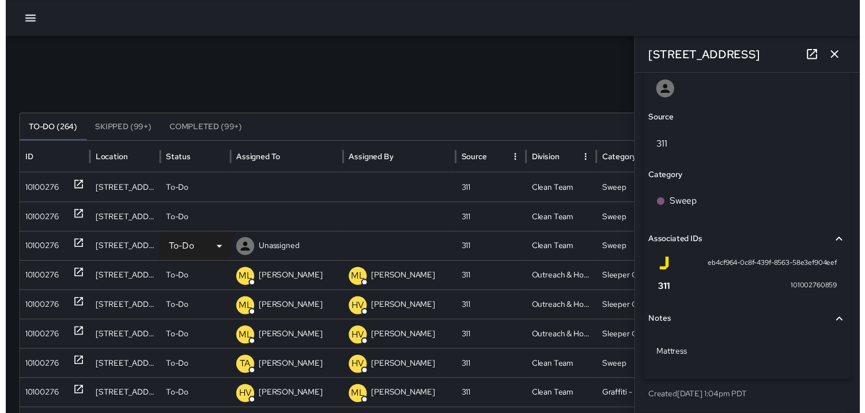
scroll to position [636, 0]
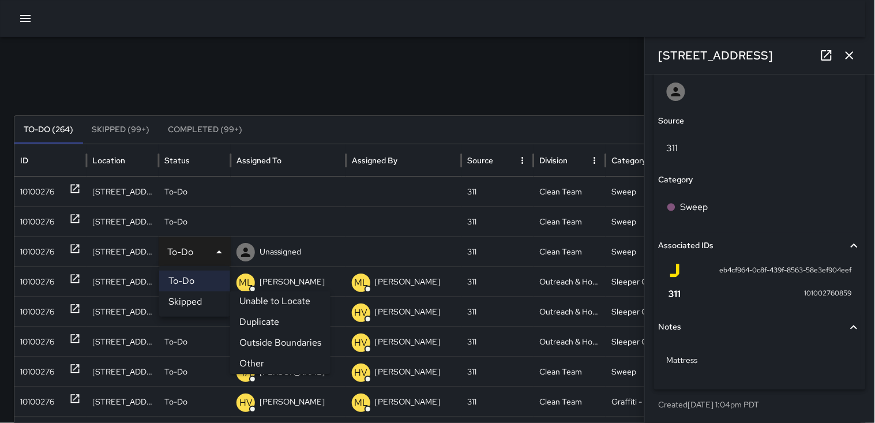
click at [200, 297] on li "Skipped" at bounding box center [194, 301] width 71 height 21
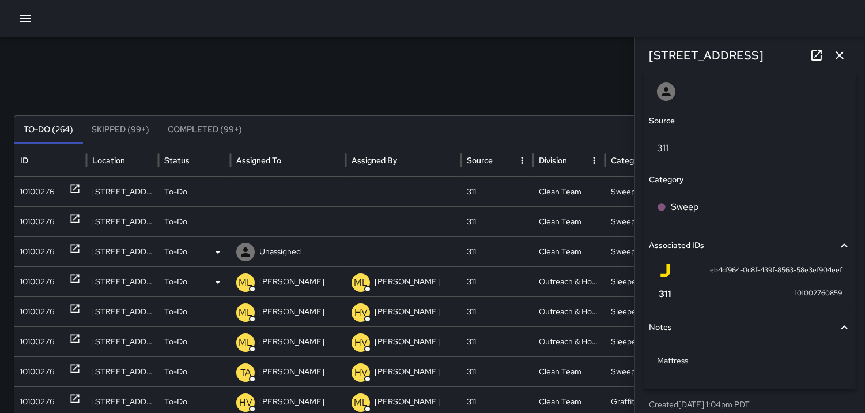
scroll to position [646, 0]
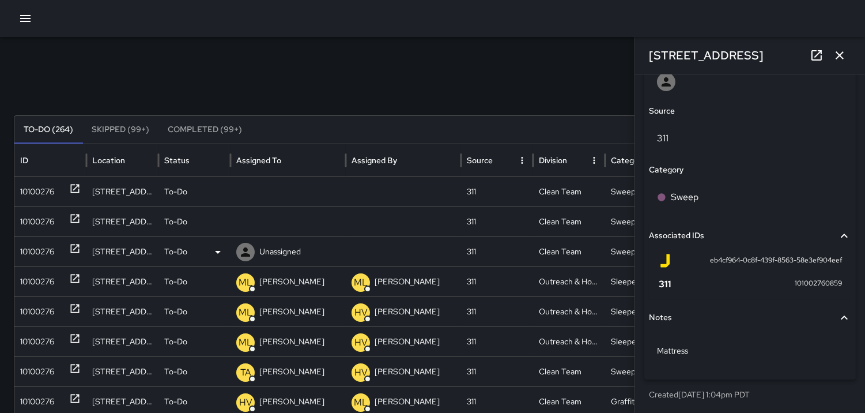
click at [46, 246] on div "10100276" at bounding box center [37, 251] width 34 height 29
click at [840, 55] on icon "button" at bounding box center [840, 55] width 8 height 8
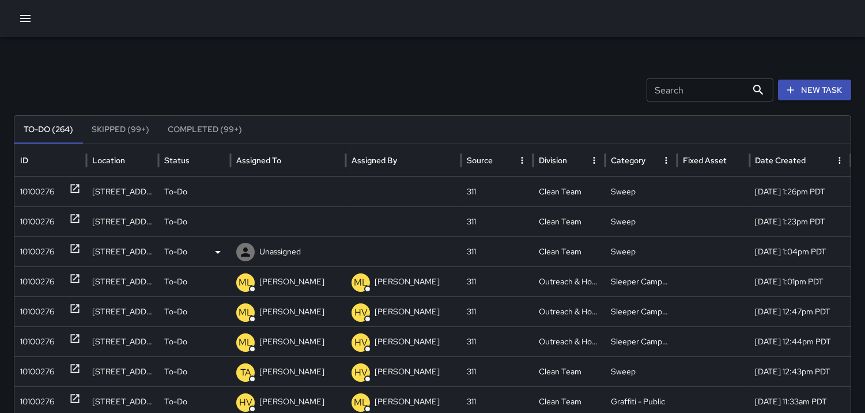
click at [44, 252] on div "10100276" at bounding box center [37, 251] width 34 height 29
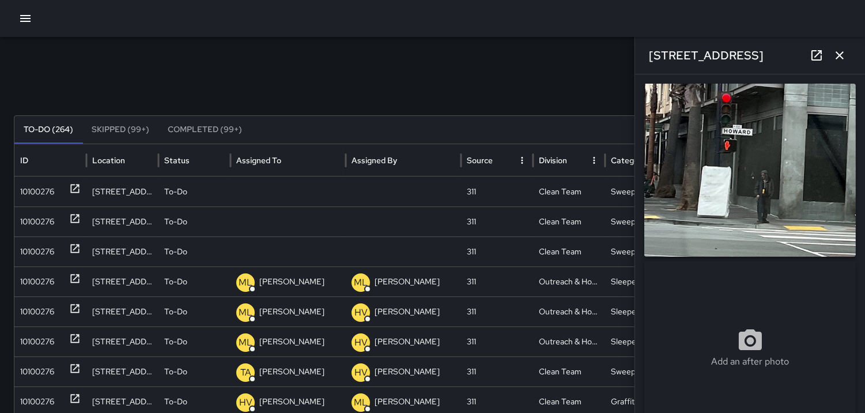
type input "**********"
click at [0, 0] on icon at bounding box center [0, 0] width 0 height 0
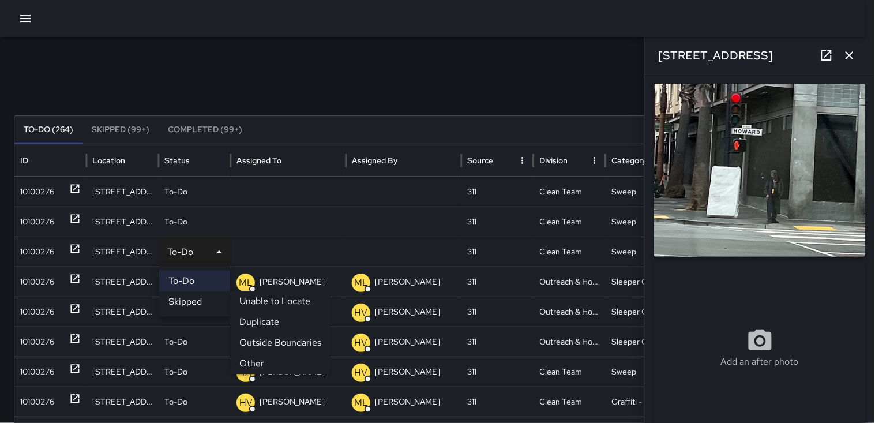
click at [250, 364] on li "Other" at bounding box center [280, 363] width 100 height 21
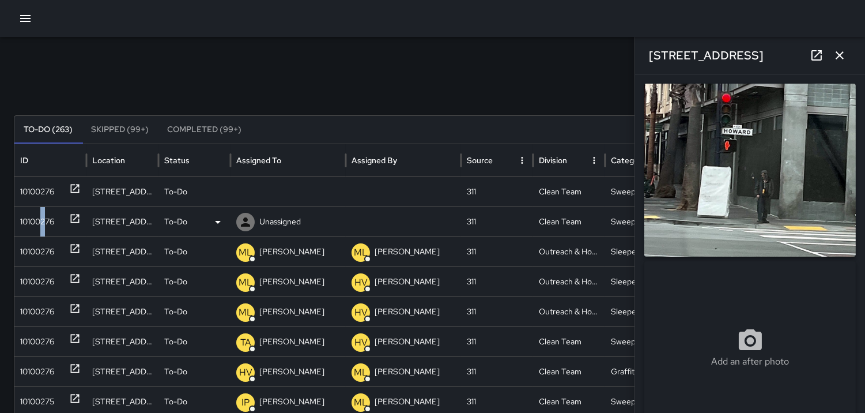
click at [44, 212] on div "10100276" at bounding box center [37, 221] width 34 height 29
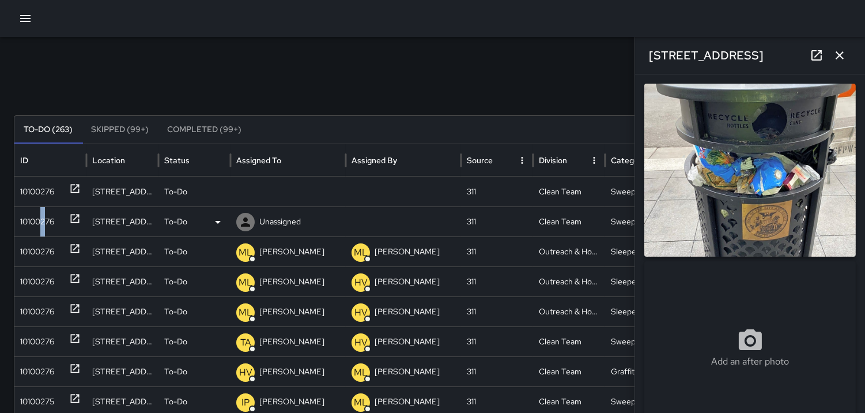
type input "**********"
click at [218, 220] on icon at bounding box center [218, 222] width 14 height 14
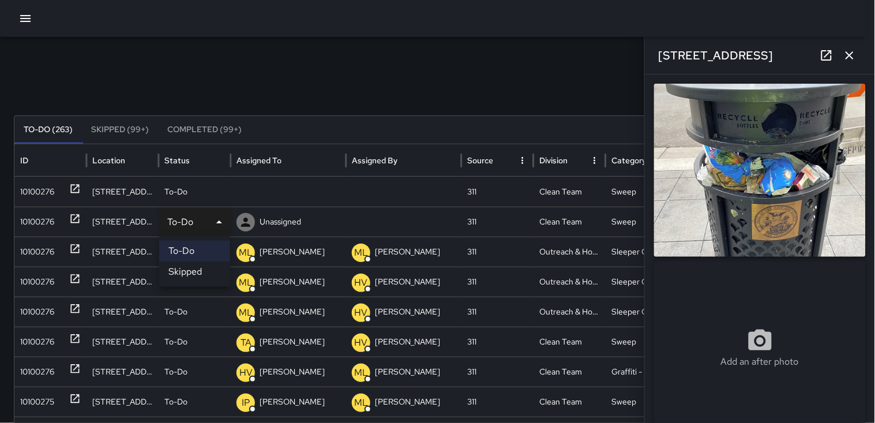
click at [257, 77] on div at bounding box center [437, 211] width 875 height 423
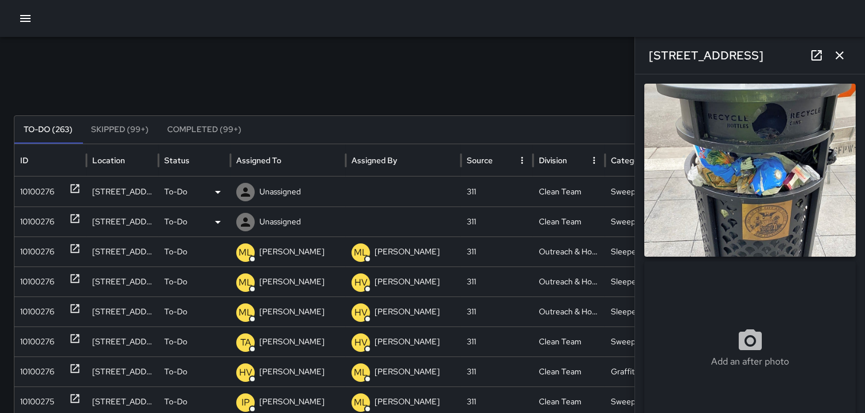
click at [54, 189] on div "10100276" at bounding box center [37, 191] width 34 height 29
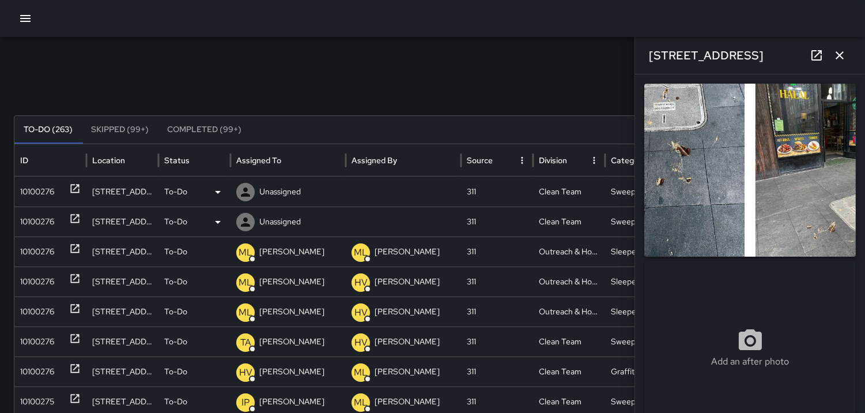
type input "**********"
click at [246, 221] on icon at bounding box center [245, 221] width 9 height 9
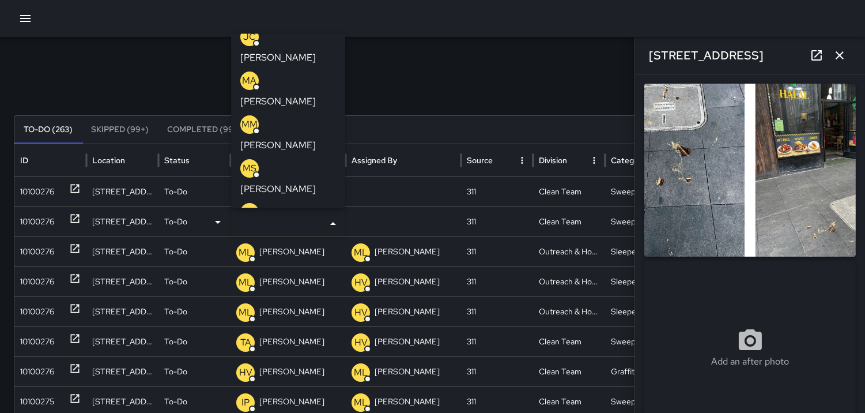
scroll to position [256, 0]
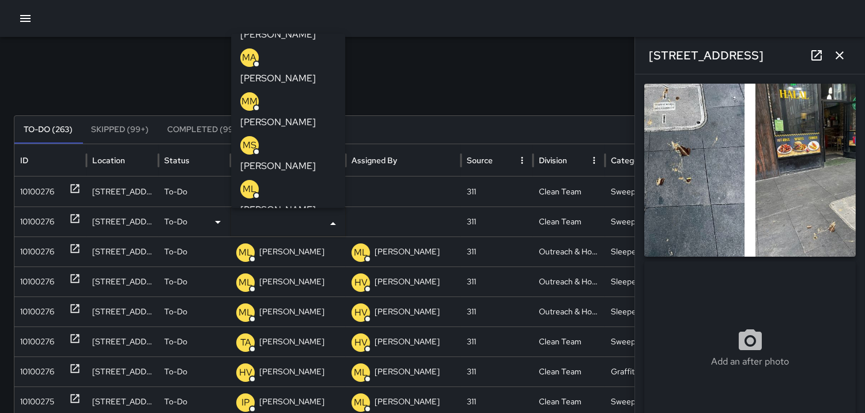
click at [246, 270] on p "TA" at bounding box center [249, 277] width 11 height 14
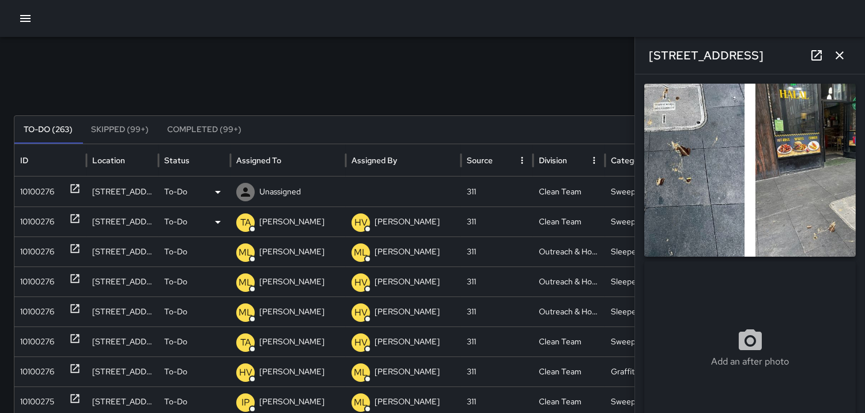
click at [39, 191] on div "10100276" at bounding box center [37, 191] width 34 height 29
click at [845, 55] on icon "button" at bounding box center [840, 55] width 14 height 14
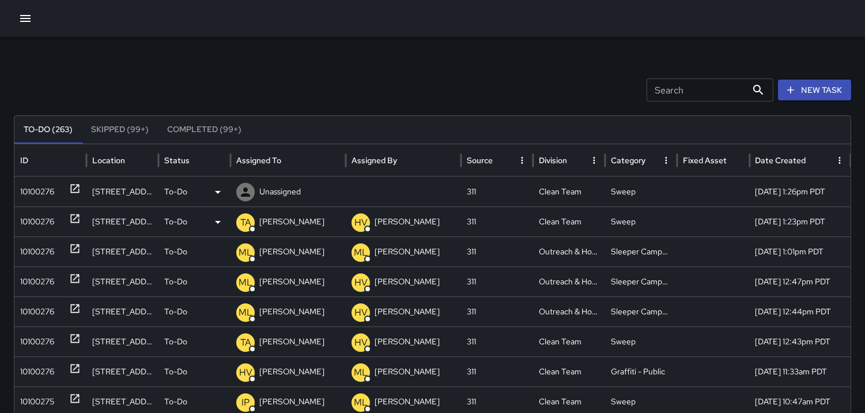
click at [33, 184] on div "10100276" at bounding box center [37, 191] width 34 height 29
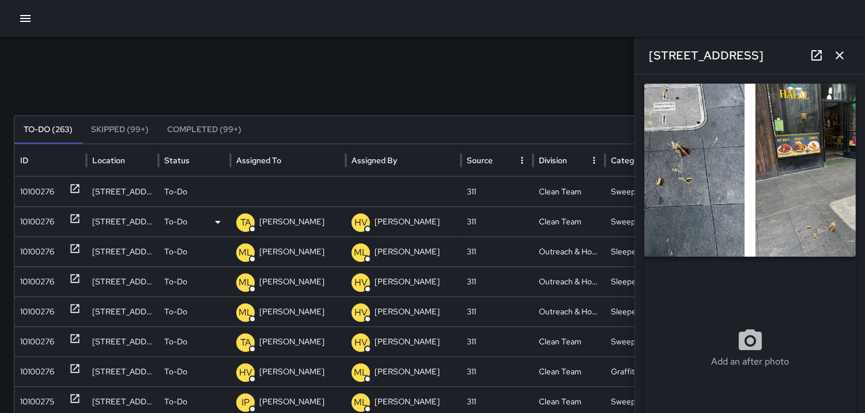
click at [48, 217] on div "10100276" at bounding box center [37, 221] width 34 height 29
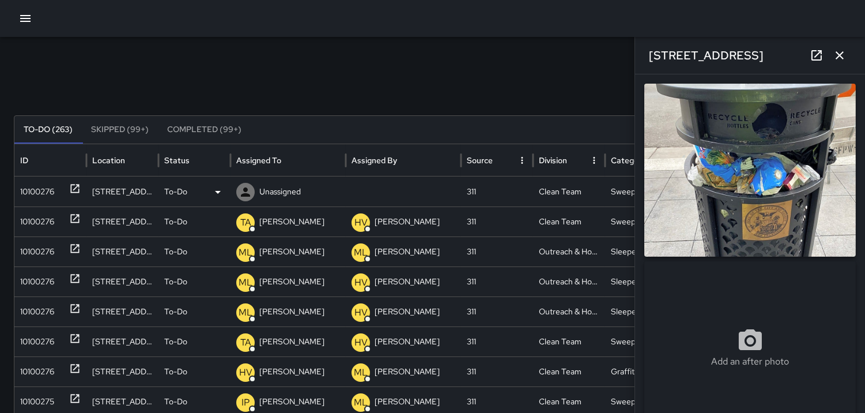
click at [246, 185] on icon at bounding box center [246, 192] width 14 height 14
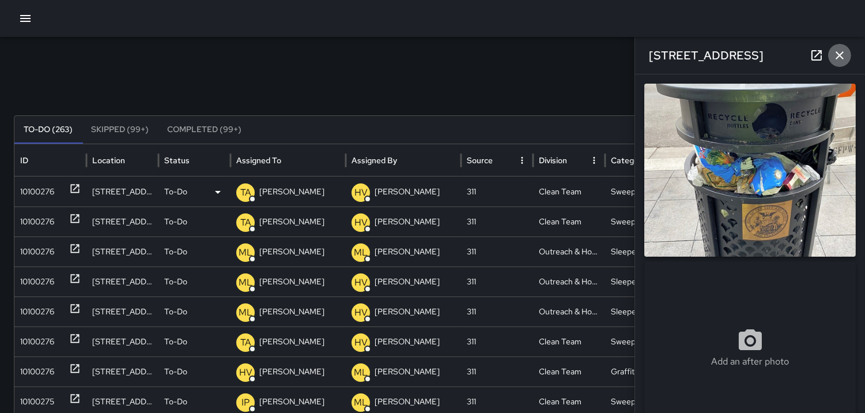
click at [845, 59] on icon "button" at bounding box center [840, 55] width 14 height 14
